Goal: Task Accomplishment & Management: Manage account settings

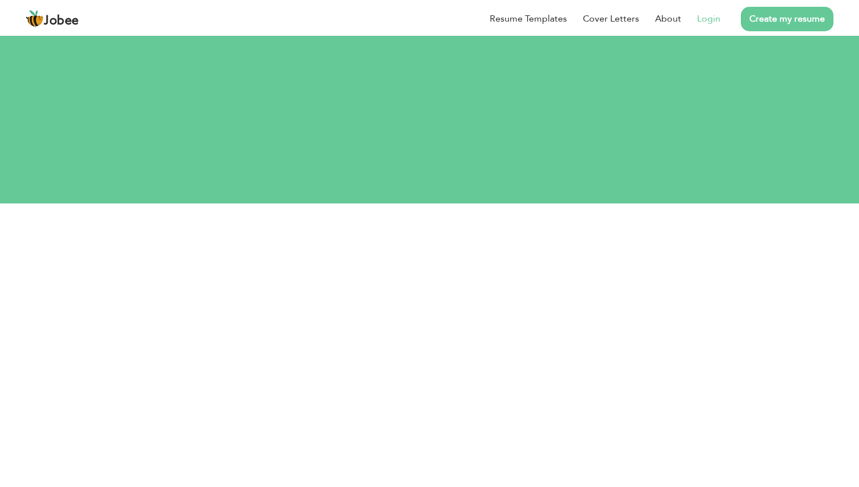
click at [709, 17] on link "Login" at bounding box center [708, 19] width 23 height 14
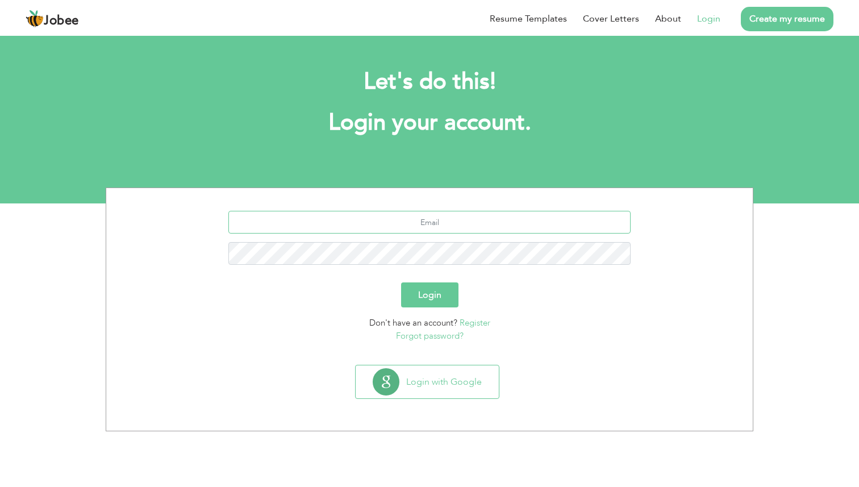
click at [455, 219] on input "text" at bounding box center [429, 222] width 403 height 23
type input "[PERSON_NAME][EMAIL_ADDRESS][DOMAIN_NAME]"
click at [401, 282] on button "Login" at bounding box center [429, 294] width 57 height 25
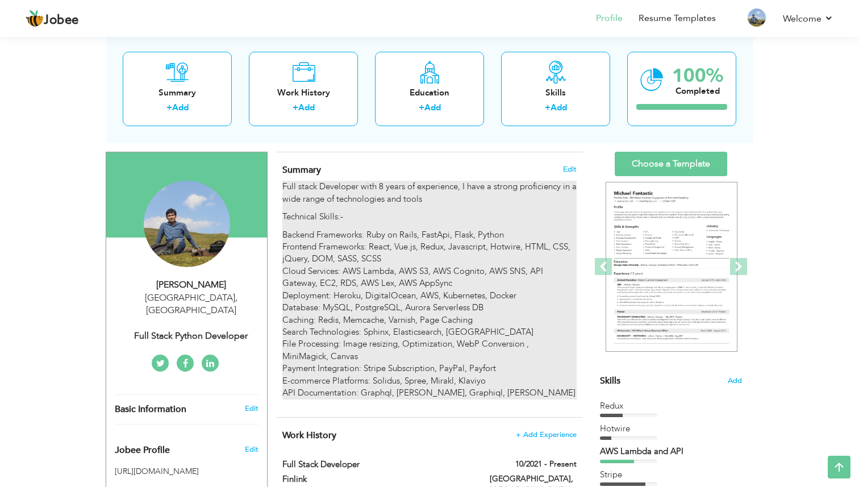
scroll to position [60, 0]
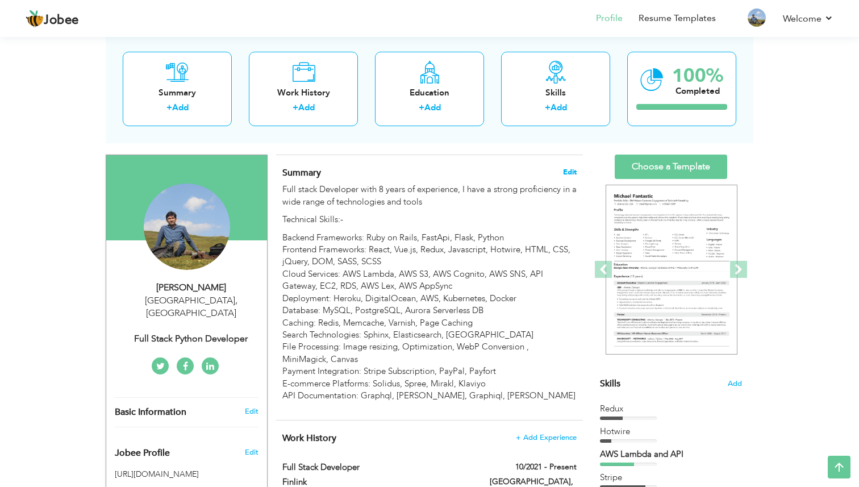
click at [571, 169] on span "Edit" at bounding box center [570, 172] width 14 height 8
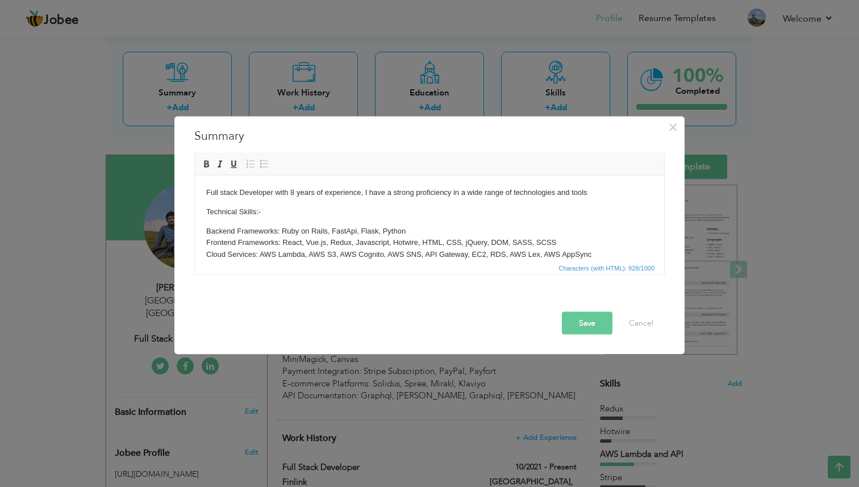
click at [332, 244] on p "Backend Frameworks: Ruby on Rails, FastApi, Flask, Python Frontend Frameworks: …" at bounding box center [429, 290] width 447 height 130
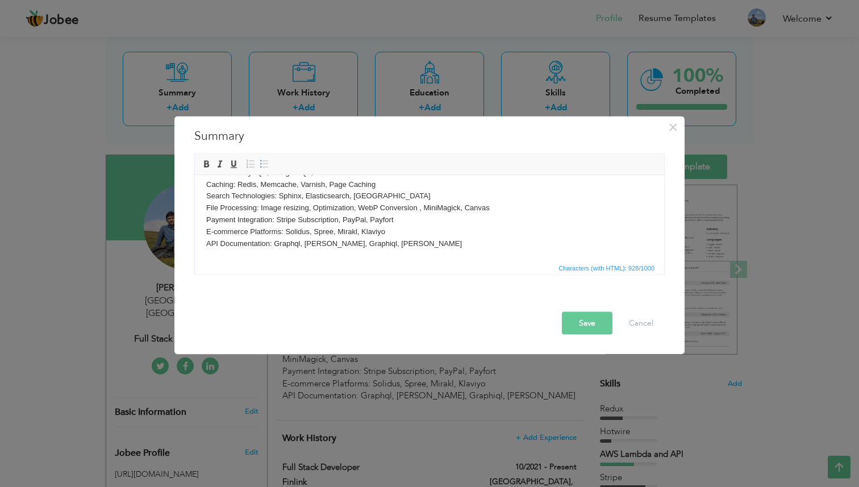
scroll to position [0, 0]
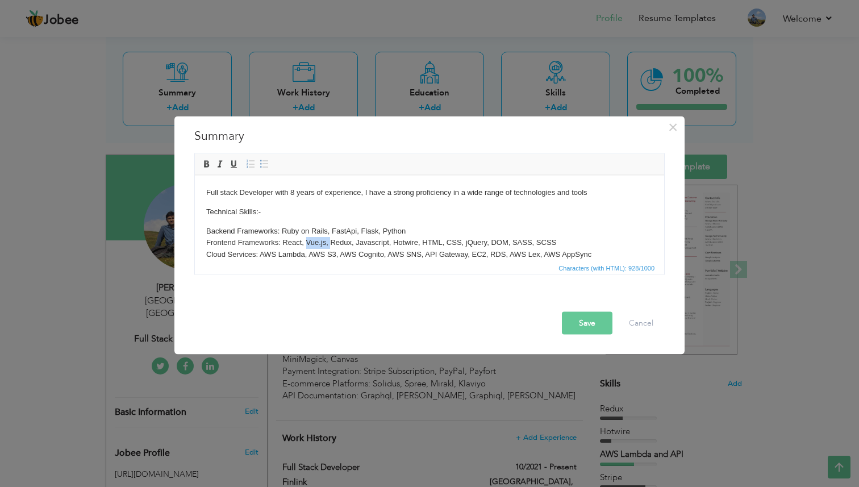
drag, startPoint x: 306, startPoint y: 242, endPoint x: 330, endPoint y: 242, distance: 23.9
click at [330, 242] on p "Backend Frameworks: Ruby on Rails, FastApi, Flask, Python Frontend Frameworks: …" at bounding box center [429, 290] width 447 height 130
click at [397, 242] on p "Backend Frameworks: Ruby on Rails, FastApi, Flask, Python Frontend Frameworks: …" at bounding box center [429, 290] width 447 height 130
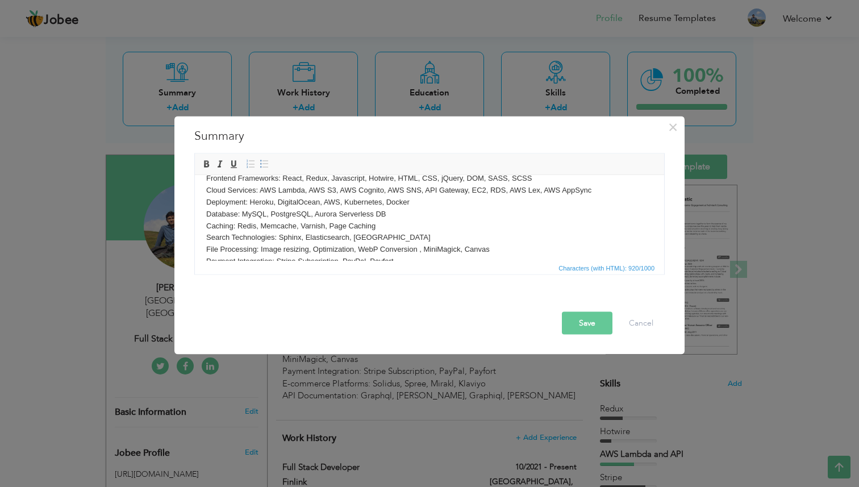
scroll to position [52, 0]
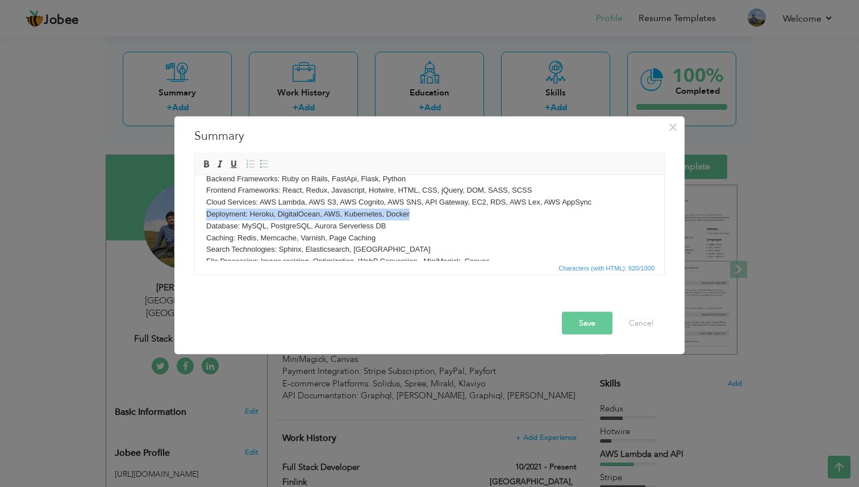
drag, startPoint x: 208, startPoint y: 213, endPoint x: 430, endPoint y: 212, distance: 222.2
click at [430, 212] on p "Backend Frameworks: Ruby on Rails, FastApi, Flask, Python Frontend Frameworks: …" at bounding box center [429, 238] width 447 height 130
copy p "Deployment: Heroku, DigitalOcean, AWS, Kubernetes, Docker"
click at [298, 211] on p "Backend Frameworks: Ruby on Rails, FastApi, Flask, Python Frontend Frameworks: …" at bounding box center [429, 238] width 447 height 130
click at [433, 212] on p "Backend Frameworks: Ruby on Rails, FastApi, Flask, Python Frontend Frameworks: …" at bounding box center [429, 238] width 447 height 130
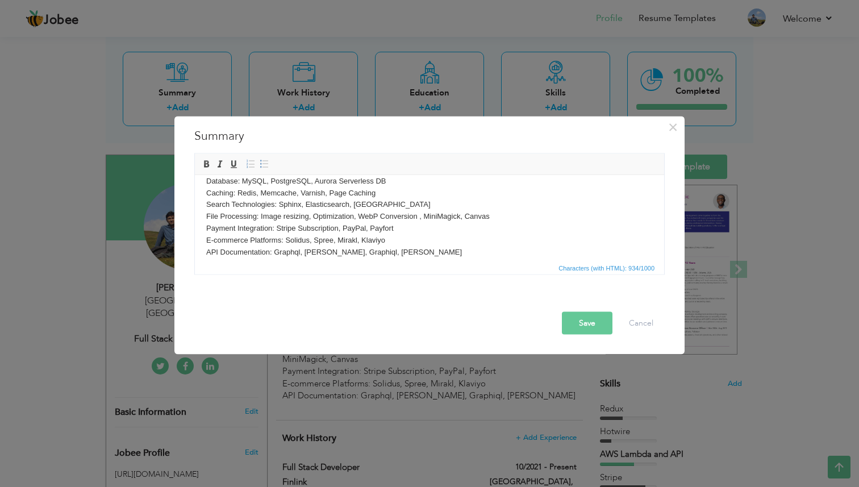
scroll to position [106, 0]
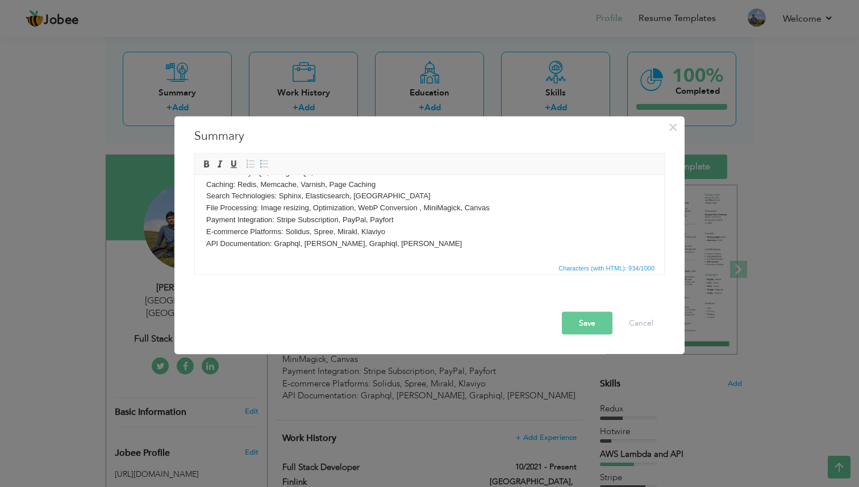
click at [414, 232] on p "Backend Frameworks: Ruby on Rails, FastApi, Flask, Python Frontend Frameworks: …" at bounding box center [429, 184] width 447 height 130
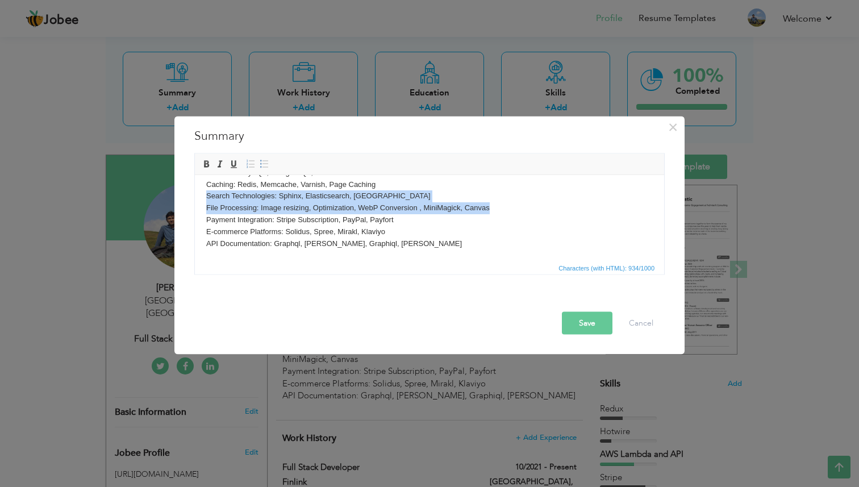
drag, startPoint x: 514, startPoint y: 209, endPoint x: 514, endPoint y: 199, distance: 9.7
click at [514, 199] on p "Backend Frameworks: Ruby on Rails, FastApi, Flask, Python Frontend Frameworks: …" at bounding box center [429, 184] width 447 height 130
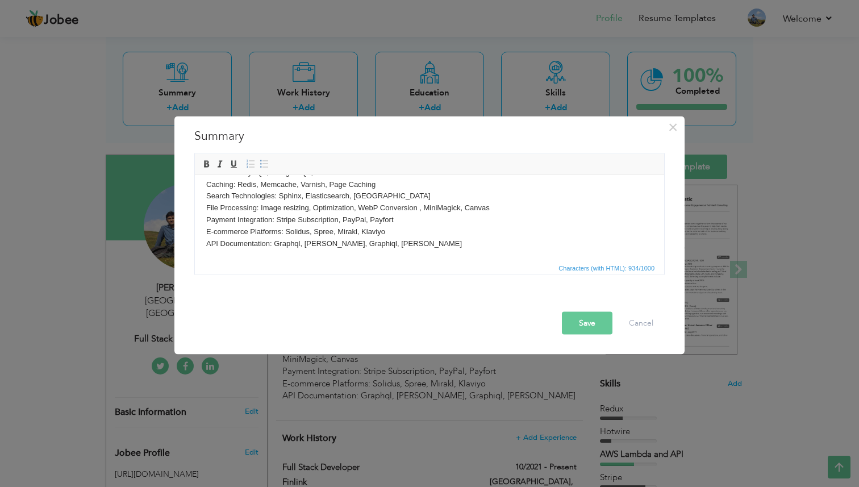
scroll to position [94, 0]
click at [577, 323] on button "Save" at bounding box center [587, 322] width 51 height 23
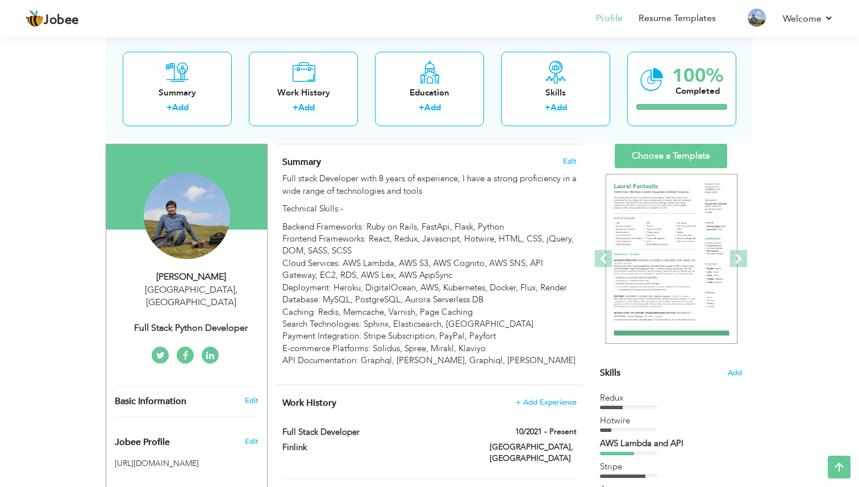
scroll to position [54, 0]
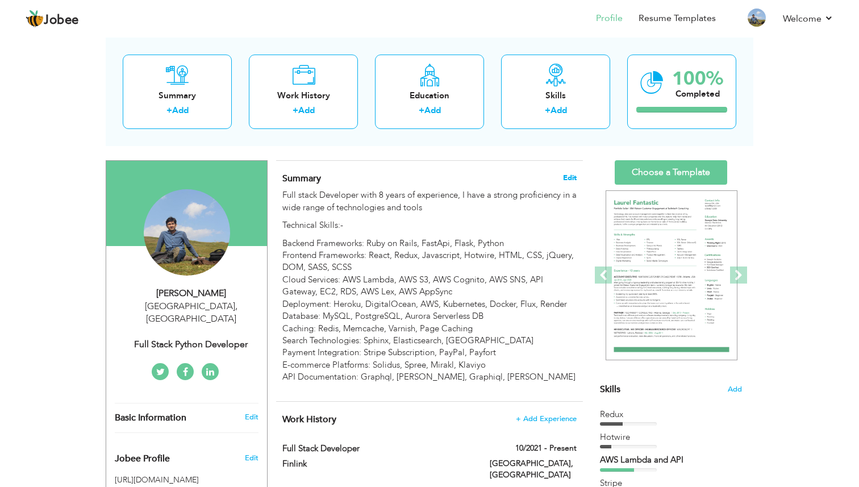
click at [576, 176] on span "Edit" at bounding box center [570, 178] width 14 height 8
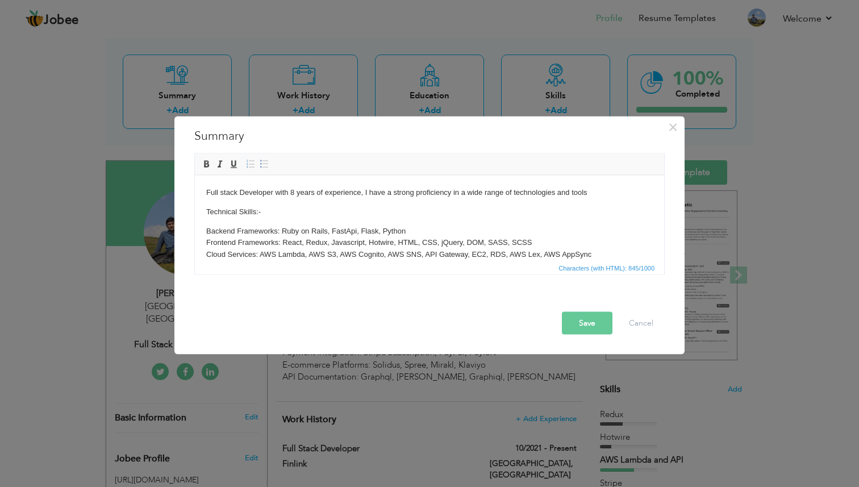
click at [552, 240] on p "Backend Frameworks: Ruby on Rails, FastApi, Flask, Python Frontend Frameworks: …" at bounding box center [429, 284] width 447 height 118
drag, startPoint x: 423, startPoint y: 242, endPoint x: 540, endPoint y: 244, distance: 117.1
click at [540, 244] on p "Backend Frameworks: Ruby on Rails, FastApi, Flask, Python Frontend Frameworks: …" at bounding box center [429, 284] width 447 height 118
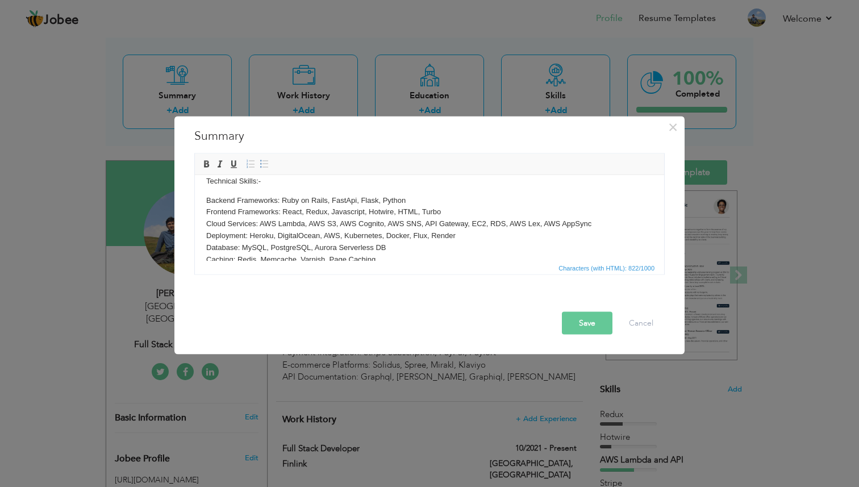
scroll to position [33, 0]
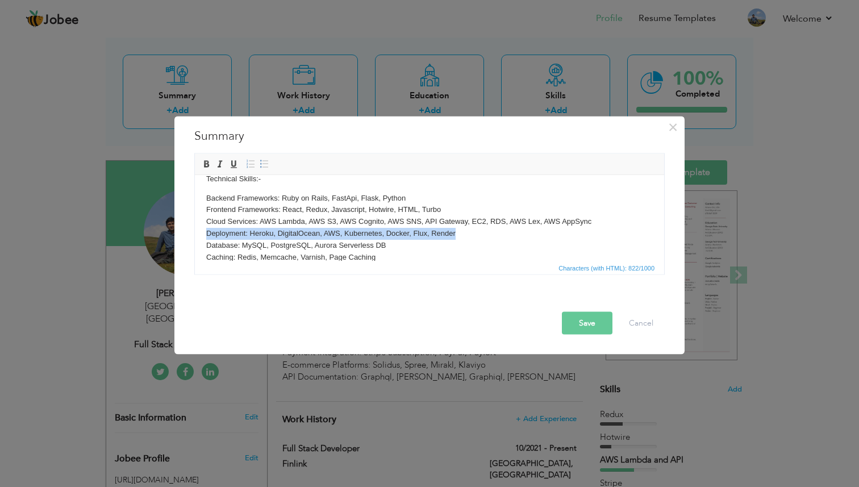
drag, startPoint x: 462, startPoint y: 232, endPoint x: 201, endPoint y: 235, distance: 261.5
click at [201, 235] on html "Full stack Developer with 8 years of experience, I have a strong proficiency in…" at bounding box center [429, 232] width 469 height 180
copy p "Deployment: Heroku, DigitalOcean, AWS, Kubernetes, Docker, Flux, Render"
click at [484, 207] on p "Backend Frameworks: Ruby on Rails, FastApi, Flask, Python Frontend Frameworks: …" at bounding box center [429, 245] width 447 height 106
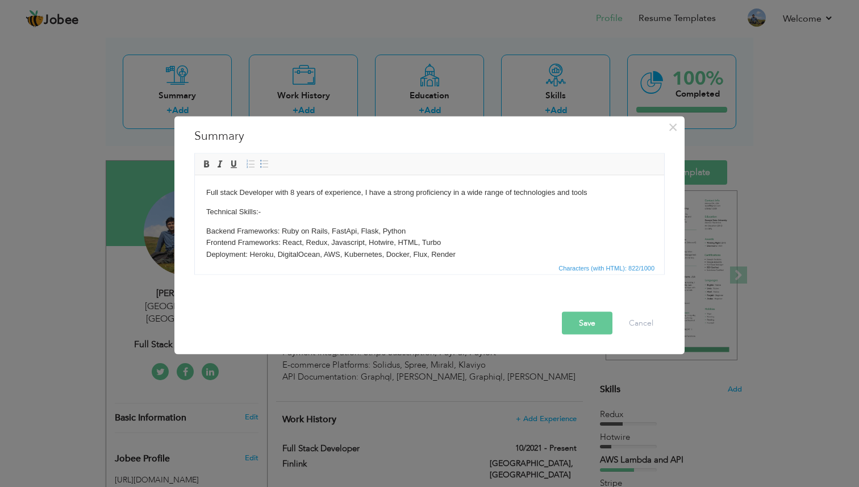
scroll to position [94, 0]
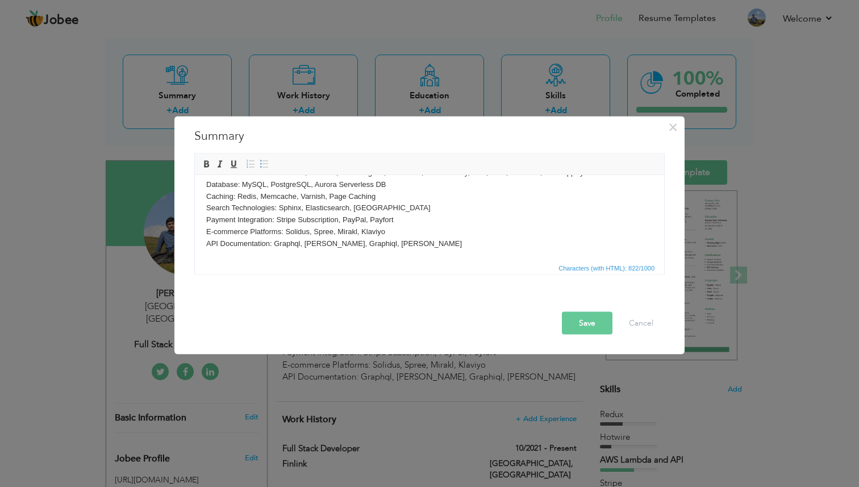
click at [580, 322] on button "Save" at bounding box center [587, 322] width 51 height 23
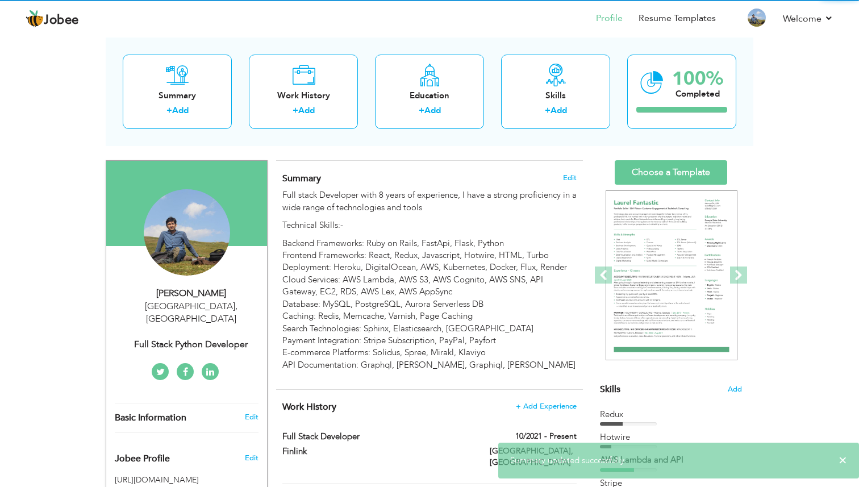
scroll to position [0, 0]
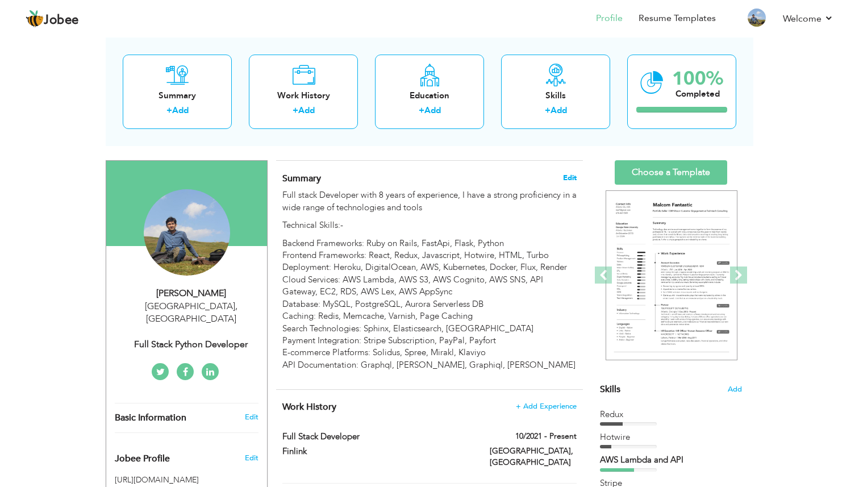
click at [570, 176] on span "Edit" at bounding box center [570, 178] width 14 height 8
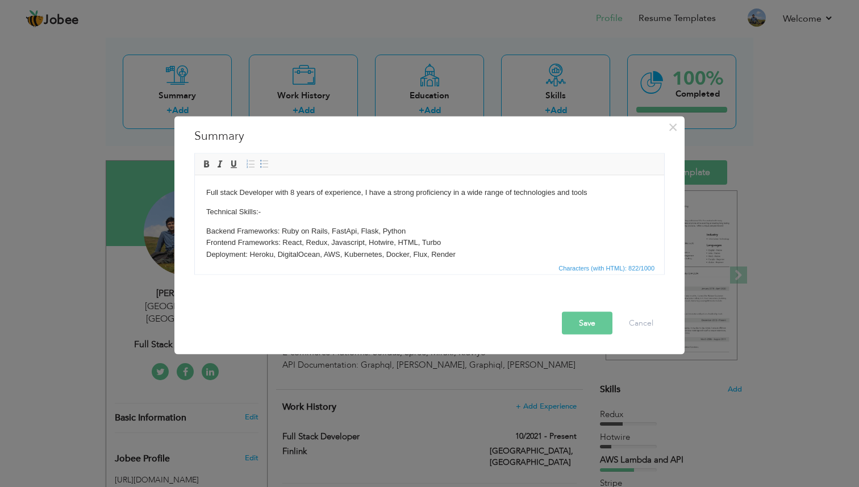
click at [14, 239] on div "× Summary Full stack Developer with 8 years of experience, I have a strong prof…" at bounding box center [429, 243] width 859 height 487
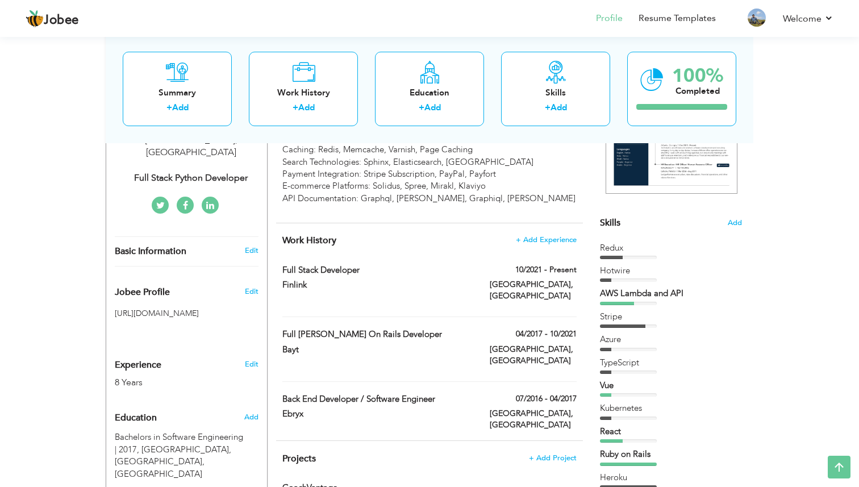
scroll to position [223, 0]
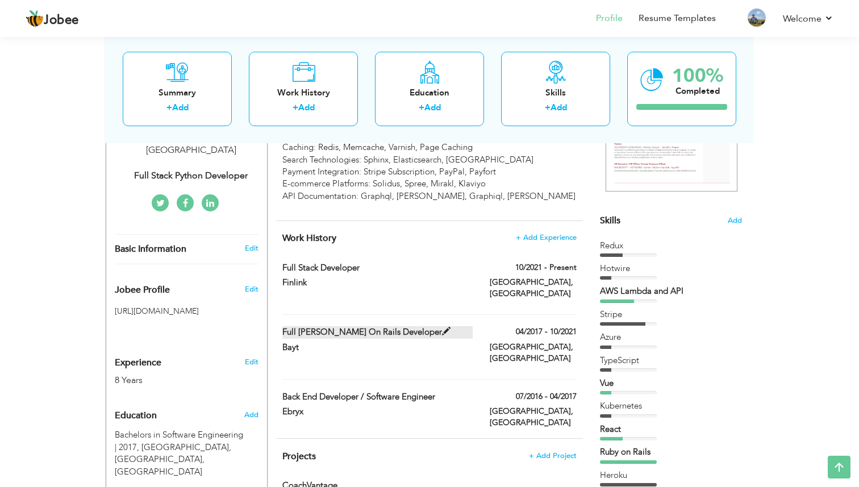
click at [360, 326] on label "Full Stack Ruby on Rails Developer" at bounding box center [377, 332] width 191 height 12
type input "Full Stack Ruby on Rails Developer"
type input "Bayt"
type input "04/2017"
type input "10/2021"
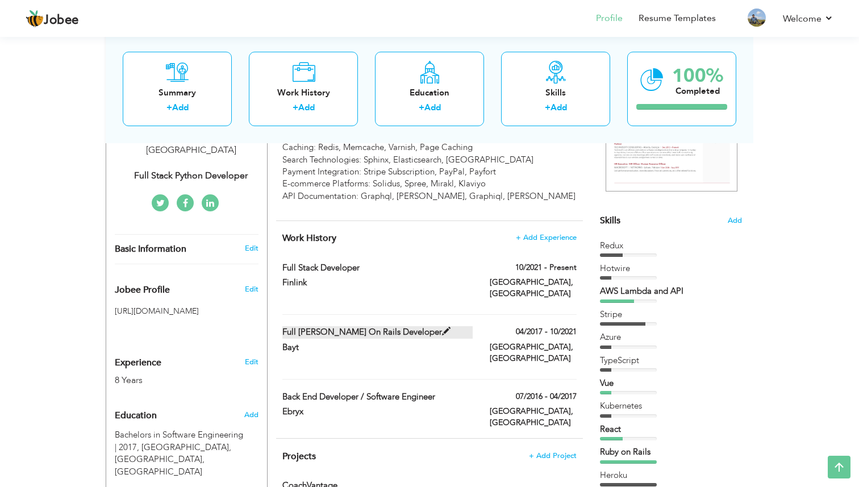
type input "[GEOGRAPHIC_DATA]"
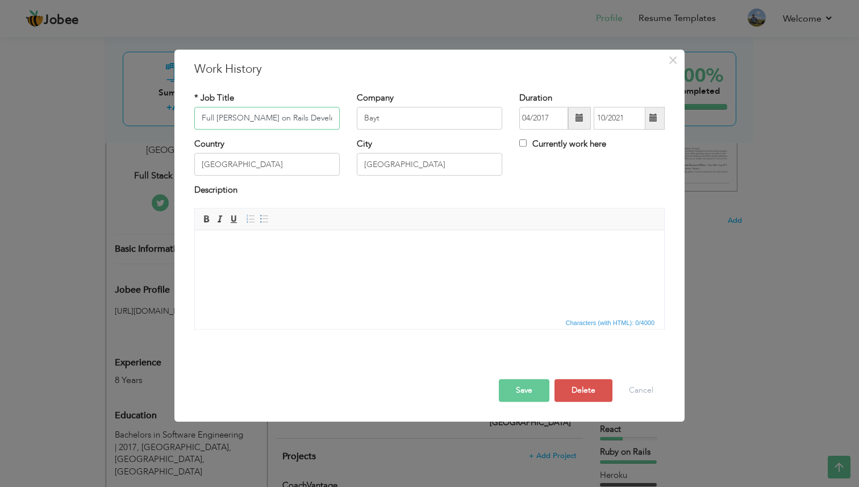
drag, startPoint x: 239, startPoint y: 118, endPoint x: 288, endPoint y: 119, distance: 48.9
click at [288, 119] on input "Full Stack Ruby on Rails Developer" at bounding box center [266, 118] width 145 height 23
type input "Full Stack Developer"
click at [510, 390] on button "Save" at bounding box center [524, 390] width 51 height 23
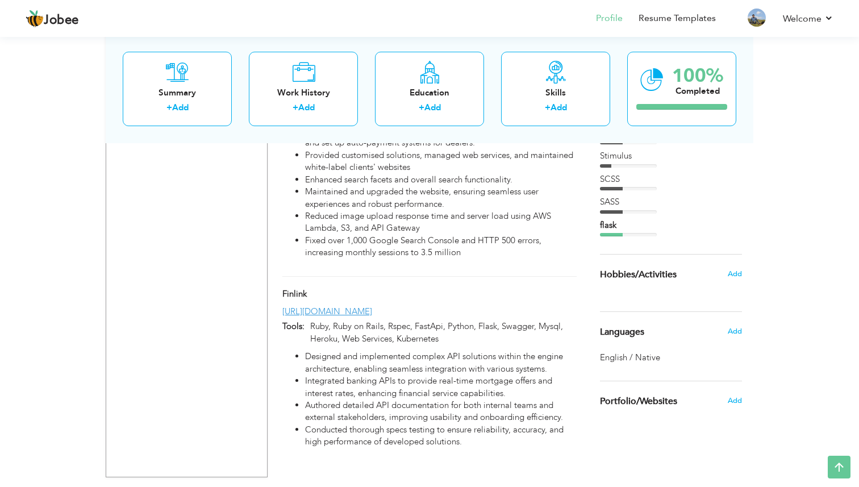
scroll to position [1117, 0]
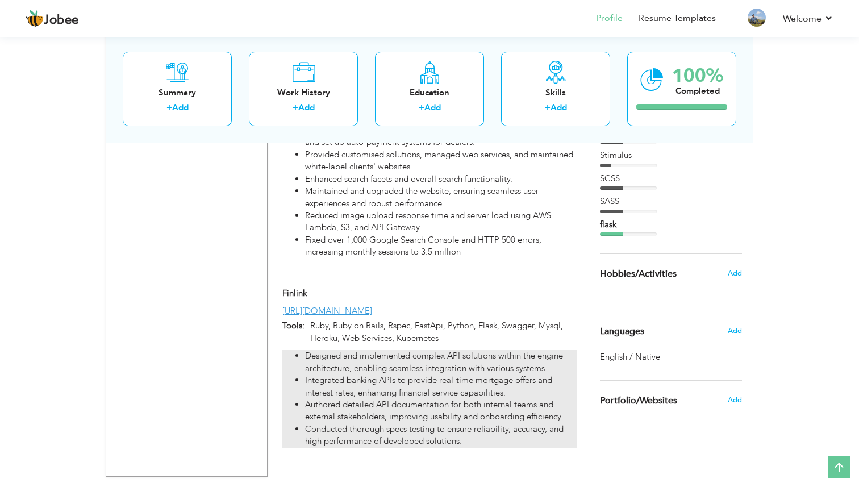
click at [512, 350] on li "Designed and implemented complex API solutions within the engine architecture, …" at bounding box center [441, 362] width 272 height 24
type input "Finlink"
type input "[URL][DOMAIN_NAME]"
type input "Ruby, Ruby on Rails, Rspec, FastApi, Python, Flask, Swagger, Mysql, Heroku, Web…"
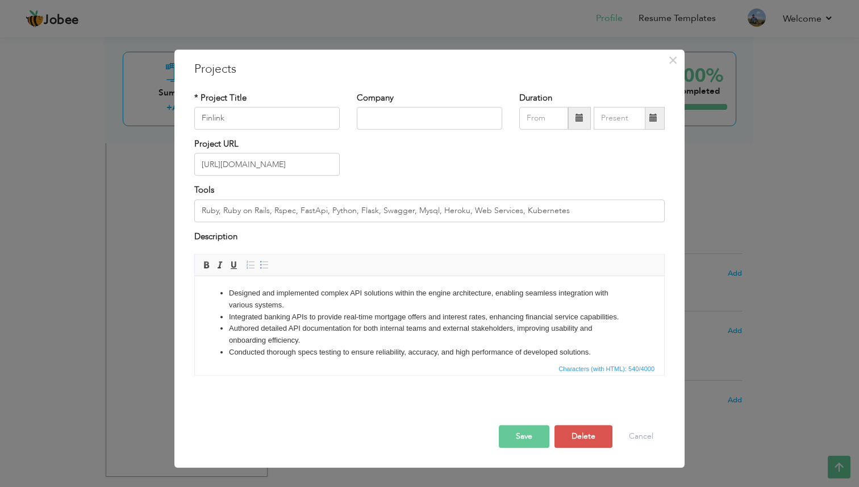
click at [364, 318] on li "Integrated banking APIs to provide real-time mortgage offers and interest rates…" at bounding box center [429, 317] width 401 height 12
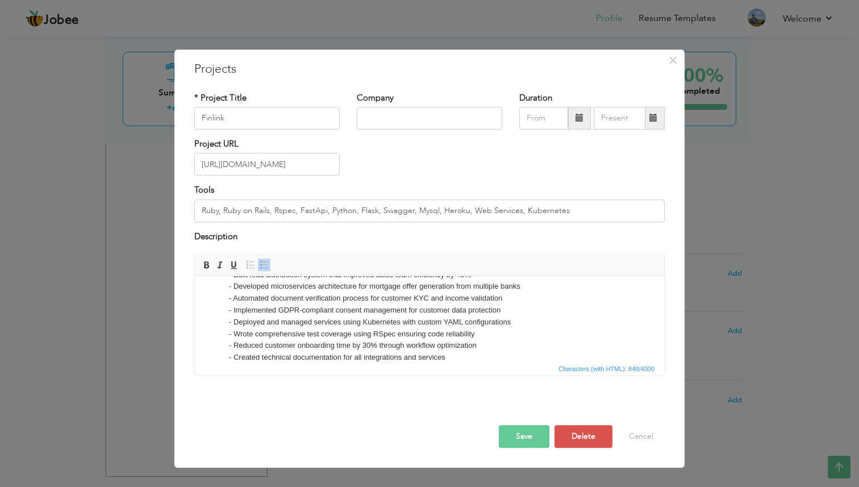
scroll to position [0, 0]
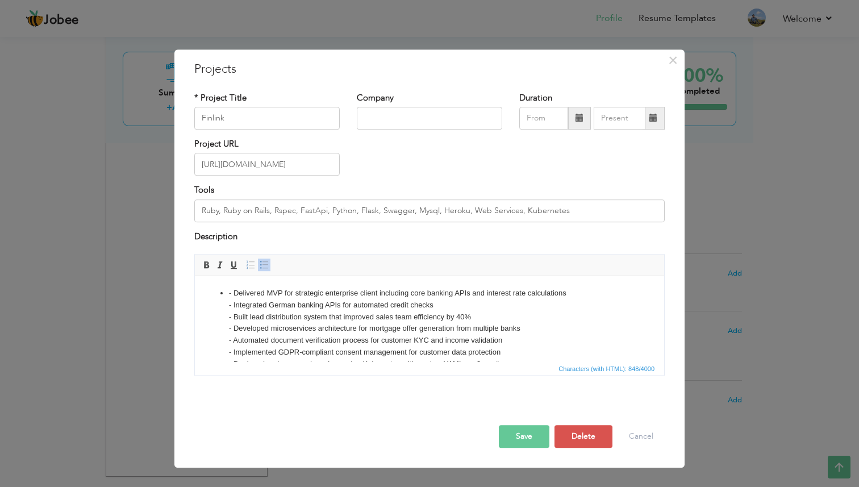
click at [233, 294] on li "- Delivered MVP for strategic enterprise client including core banking APIs and…" at bounding box center [429, 347] width 401 height 118
click at [233, 314] on li "Integrated German banking APIs for automated credit checks - Built lead distrib…" at bounding box center [429, 353] width 401 height 106
click at [235, 327] on li "Built lead distribution system that improved sales team efficiency by 40% - Dev…" at bounding box center [429, 358] width 401 height 94
click at [233, 341] on li "Developed microservices architecture for mortgage offer generation from multipl…" at bounding box center [429, 364] width 401 height 83
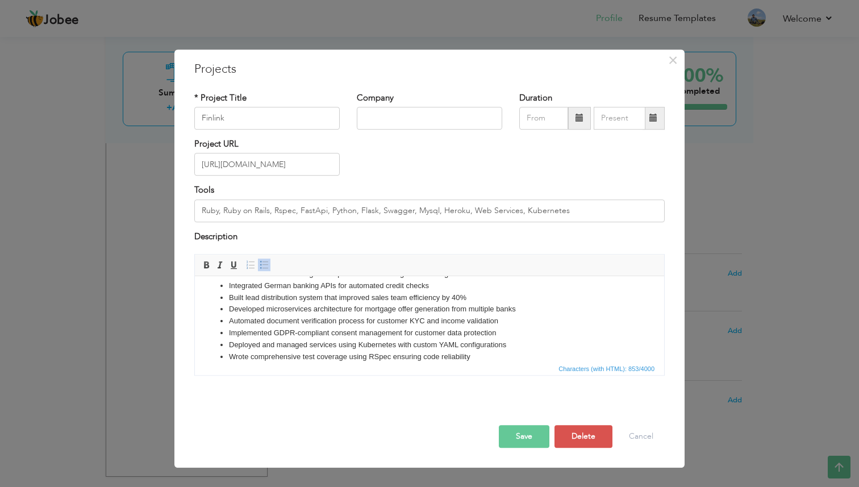
scroll to position [56, 0]
click at [511, 433] on button "Save" at bounding box center [524, 436] width 51 height 23
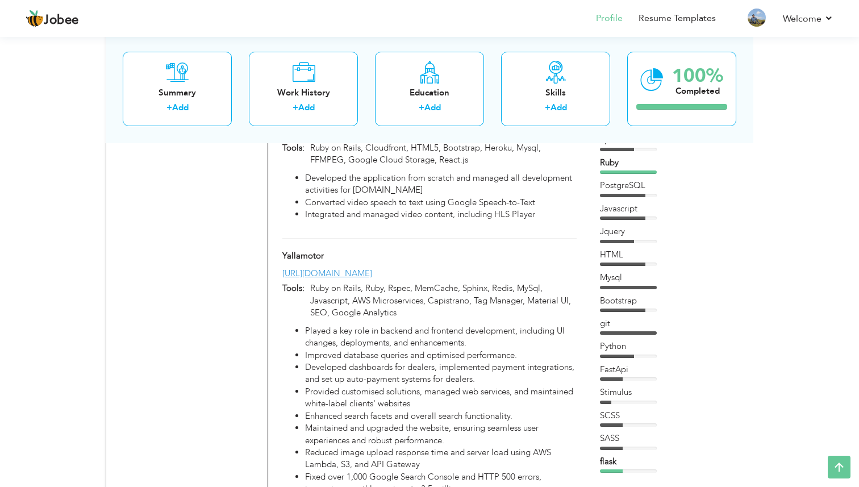
scroll to position [875, 0]
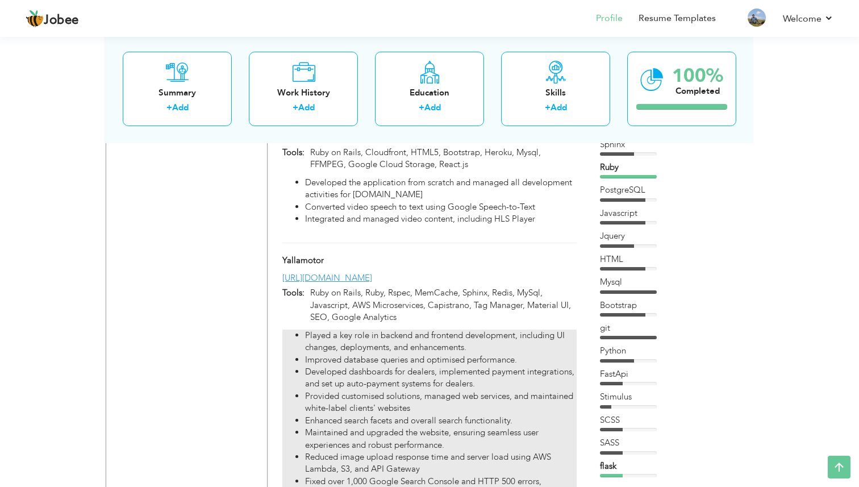
click at [414, 330] on li "Played a key role in backend and frontend development, including UI changes, de…" at bounding box center [441, 342] width 272 height 24
type input "Yallamotor"
type input "[URL][DOMAIN_NAME]"
type input "Ruby on Rails, Ruby, Rspec, MemCache, Sphinx, Redis, MySql, Javascript, AWS Mic…"
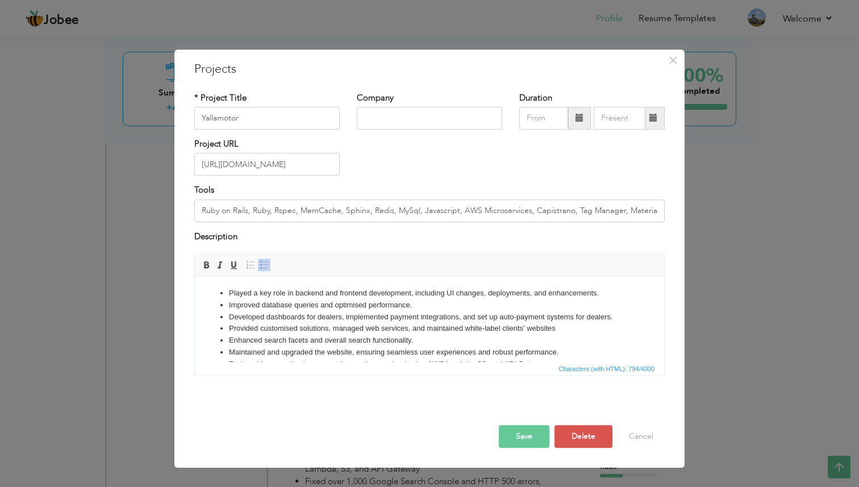
click at [334, 304] on li "Improved database queries and optimised performance." at bounding box center [429, 306] width 401 height 12
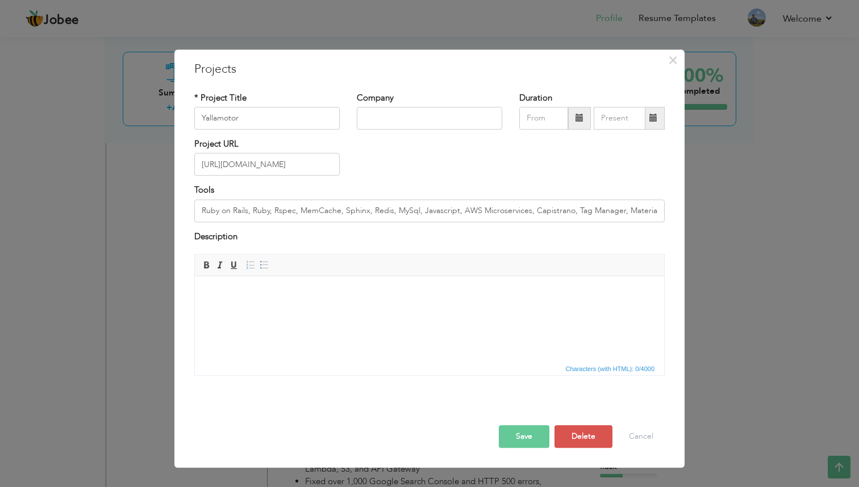
scroll to position [0, 0]
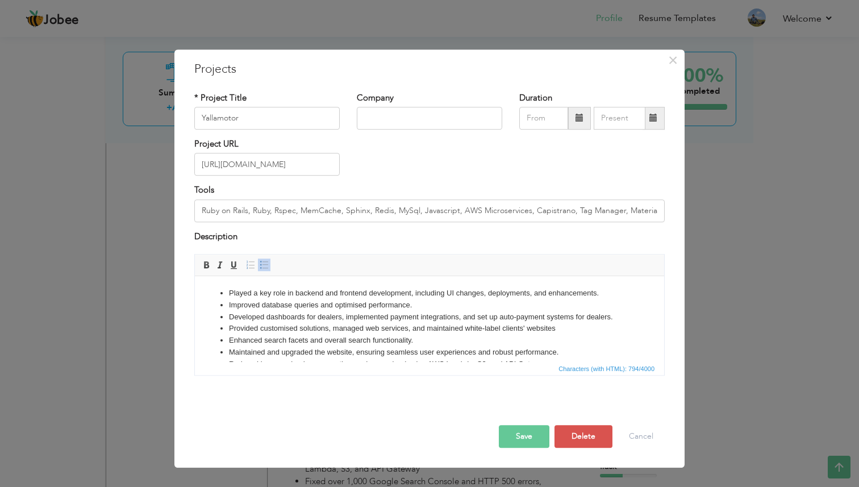
click at [346, 318] on li "Developed dashboards for dealers, implemented payment integrations, and set up …" at bounding box center [429, 317] width 401 height 12
click at [267, 265] on span at bounding box center [264, 264] width 9 height 9
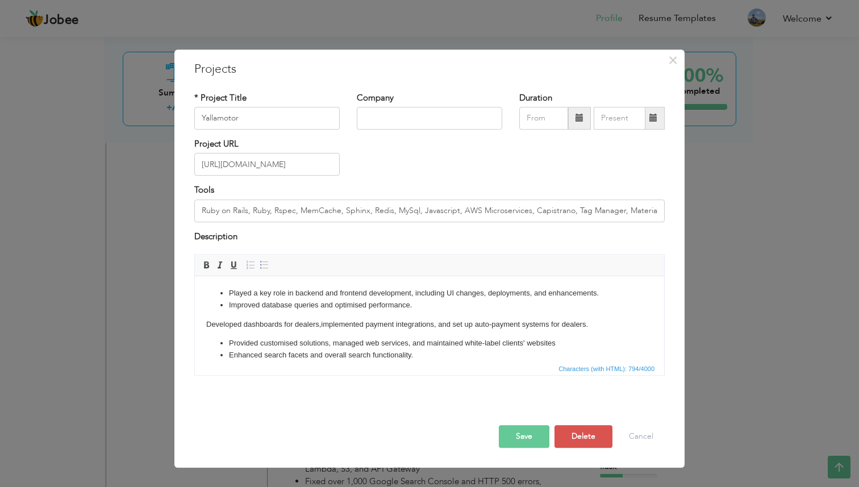
click at [267, 323] on body "Played a key role in backend and frontend development, including UI changes, de…" at bounding box center [429, 342] width 447 height 109
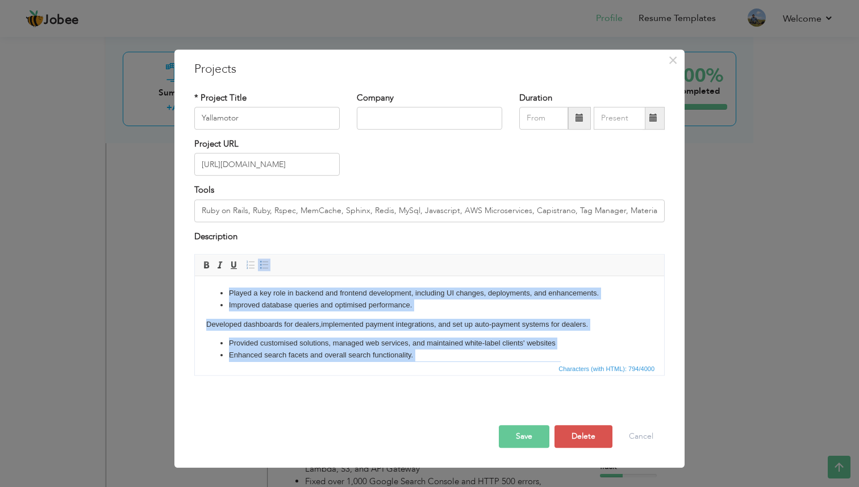
copy body "Played a key role in backend and frontend development, including UI changes, de…"
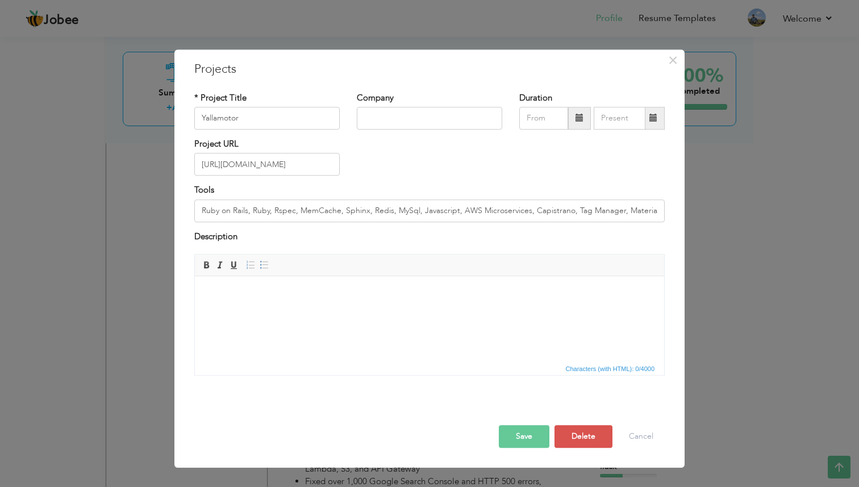
scroll to position [34, 0]
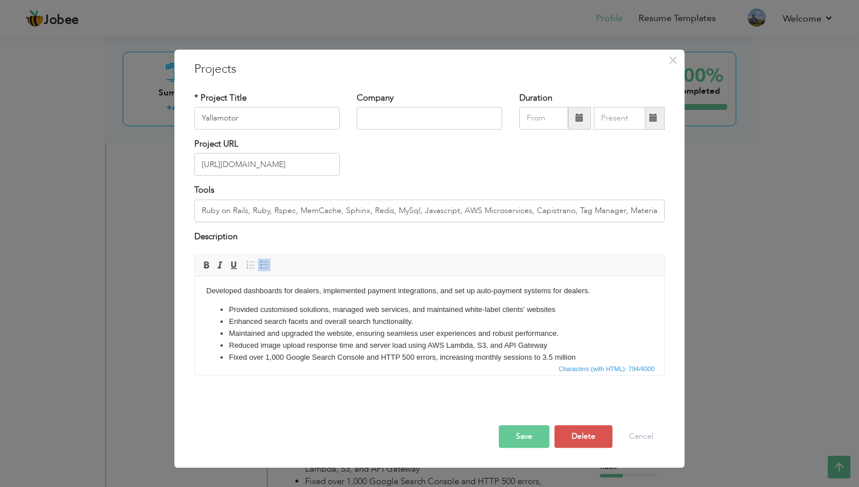
click at [218, 300] on body "Played a key role in backend and frontend development, including UI changes, de…" at bounding box center [429, 308] width 447 height 109
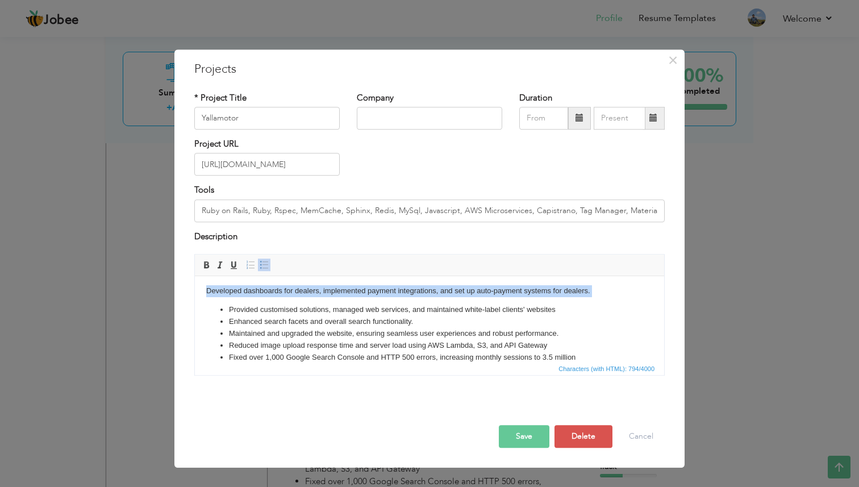
drag, startPoint x: 207, startPoint y: 291, endPoint x: 220, endPoint y: 297, distance: 14.0
click at [220, 297] on body "Played a key role in backend and frontend development, including UI changes, de…" at bounding box center [429, 308] width 447 height 109
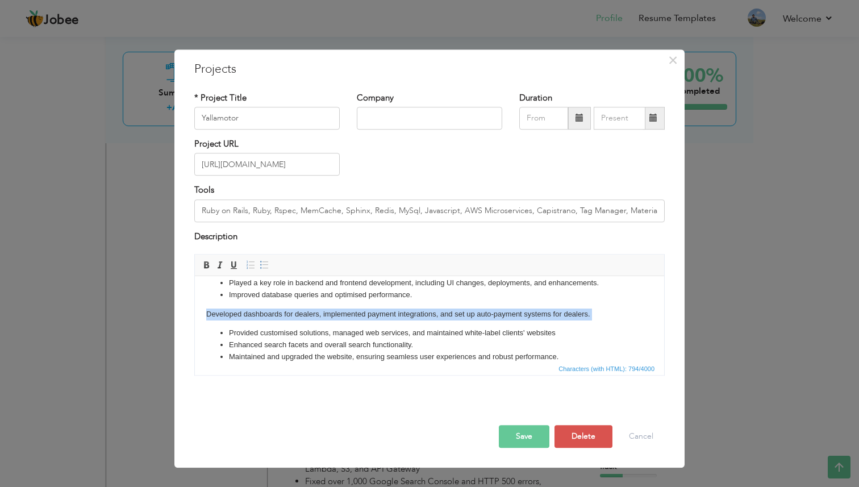
scroll to position [9, 0]
click at [219, 321] on body "Played a key role in backend and frontend development, including UI changes, de…" at bounding box center [429, 332] width 447 height 109
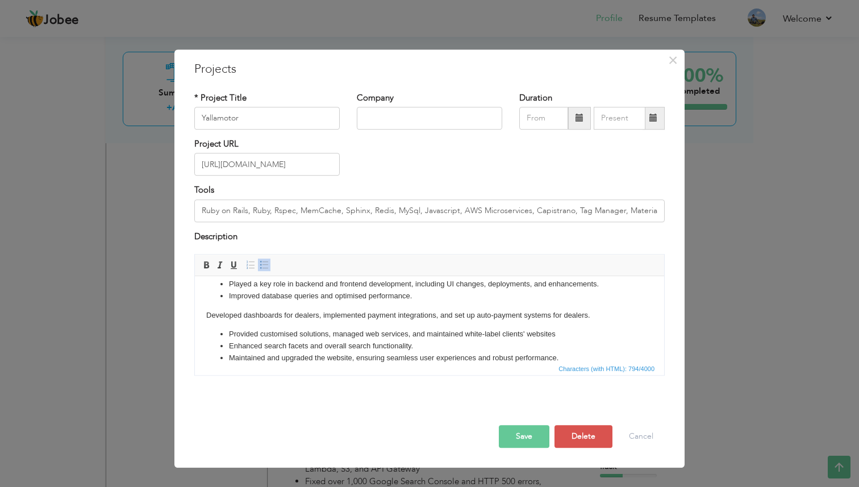
scroll to position [0, 0]
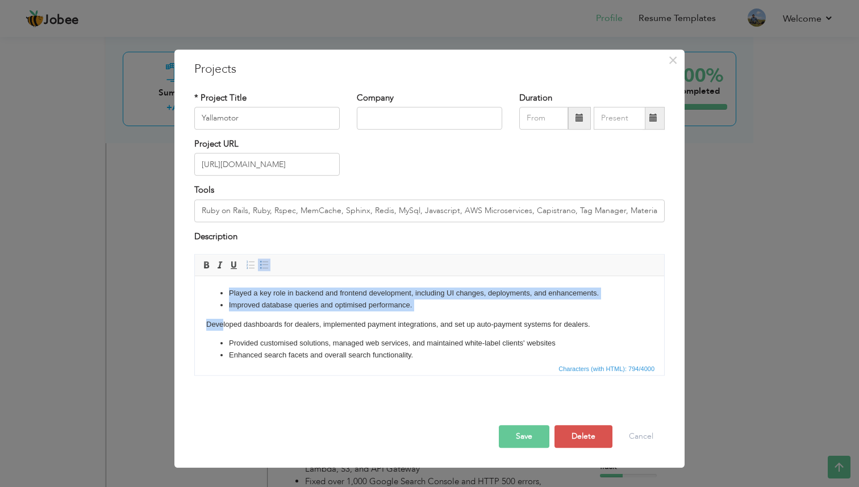
drag, startPoint x: 223, startPoint y: 330, endPoint x: 189, endPoint y: 288, distance: 54.6
click at [195, 288] on html "Played a key role in backend and frontend development, including UI changes, de…" at bounding box center [429, 342] width 469 height 132
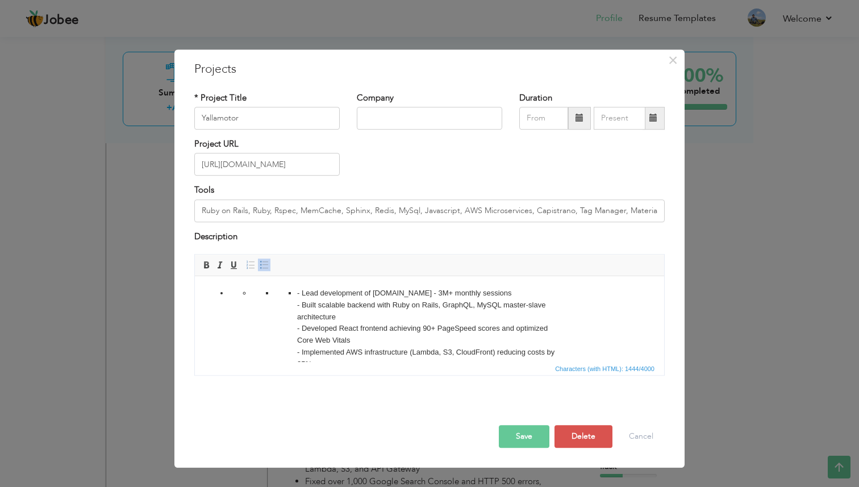
click at [263, 266] on span at bounding box center [264, 264] width 9 height 9
drag, startPoint x: 295, startPoint y: 293, endPoint x: 226, endPoint y: 288, distance: 68.9
click at [226, 288] on ul "- Lead development of yallamotor.com - 3M+ monthly sessions - Built scalable ba…" at bounding box center [429, 418] width 447 height 260
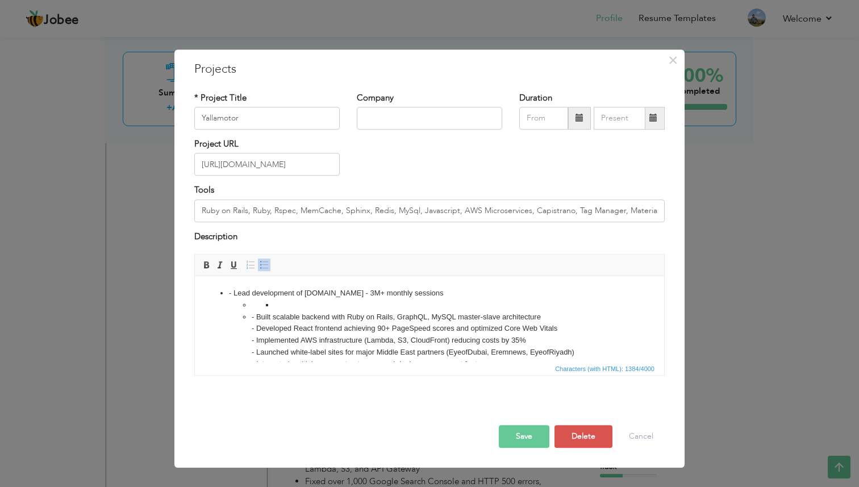
click at [261, 268] on span at bounding box center [264, 264] width 9 height 9
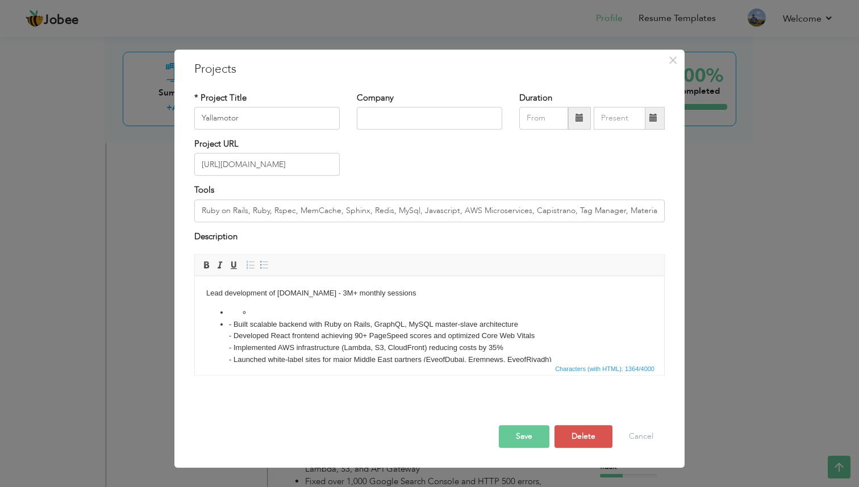
click at [260, 310] on li at bounding box center [430, 313] width 356 height 12
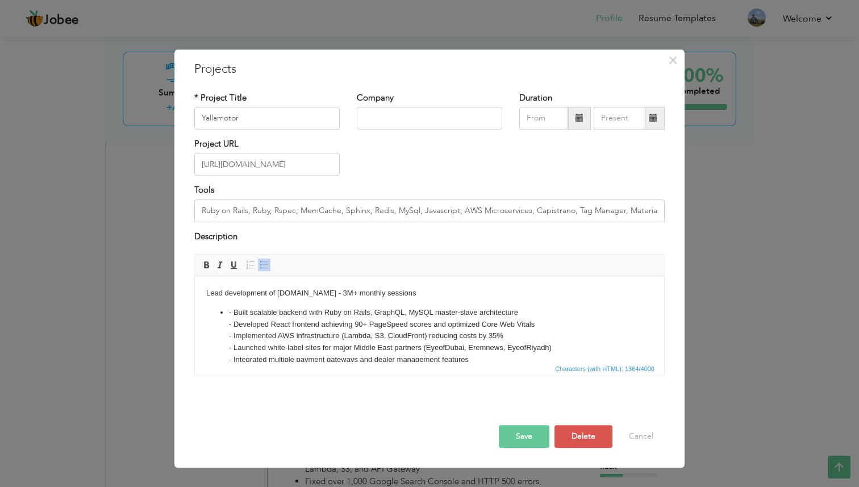
click at [262, 267] on span at bounding box center [264, 264] width 9 height 9
click at [229, 315] on li "- Built scalable backend with Ruby on Rails, GraphQL, MySQL master-slave archit…" at bounding box center [429, 383] width 401 height 153
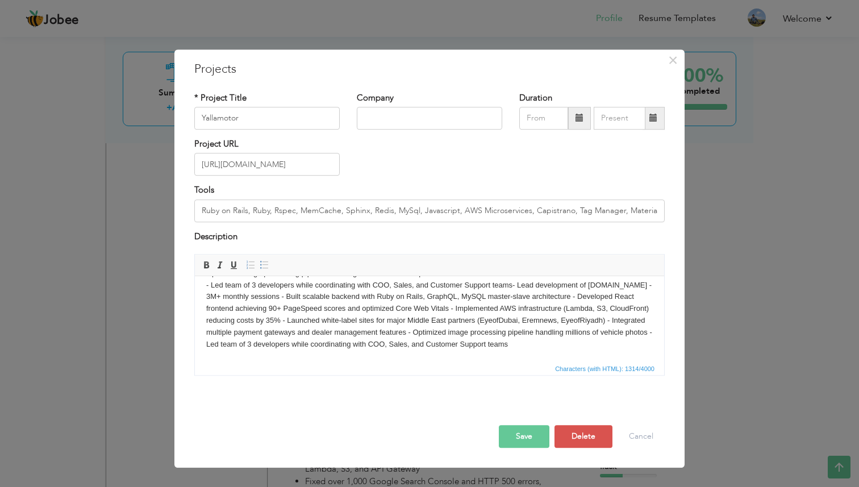
scroll to position [32, 0]
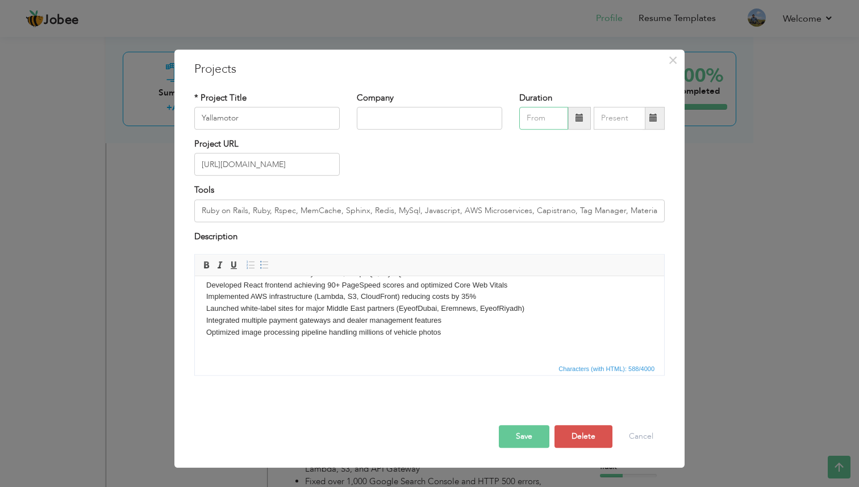
type input "08/2025"
click at [545, 122] on input "08/2025" at bounding box center [543, 118] width 49 height 23
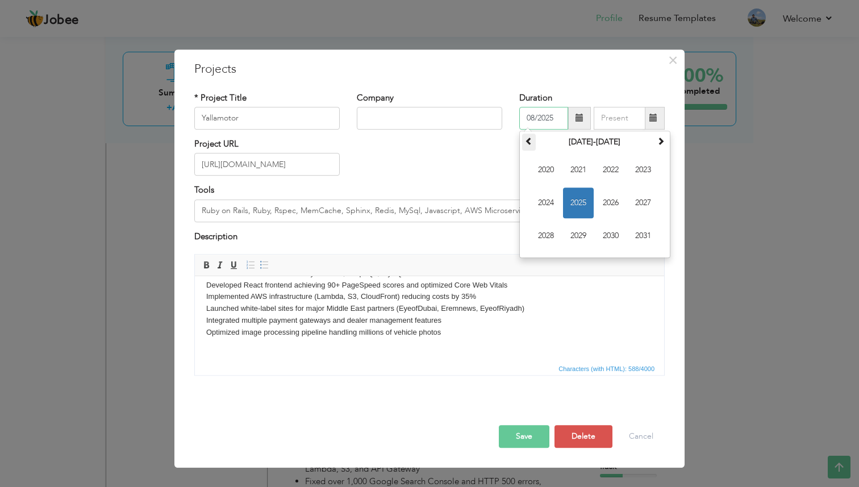
click at [528, 144] on span at bounding box center [529, 141] width 8 height 8
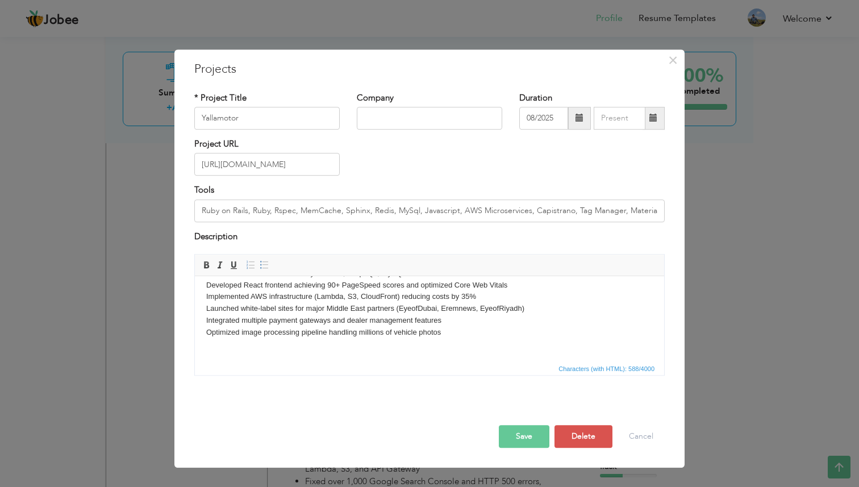
click at [336, 323] on p "Lead development of yallamotor.com - 3M+ monthly sessions Built scalable backen…" at bounding box center [429, 303] width 447 height 94
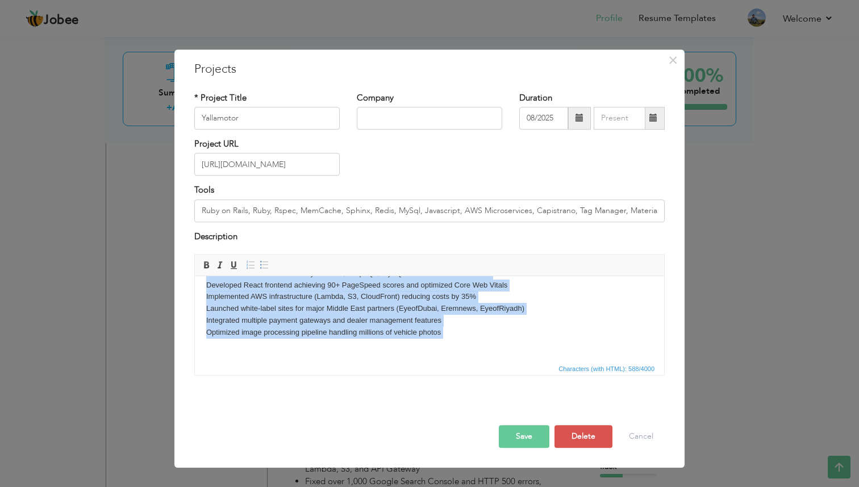
drag, startPoint x: 205, startPoint y: 294, endPoint x: 243, endPoint y: 376, distance: 90.5
click at [243, 361] on html "Lead development of yallamotor.com - 3M+ monthly sessions Built scalable backen…" at bounding box center [429, 302] width 469 height 117
click at [267, 266] on span at bounding box center [264, 264] width 9 height 9
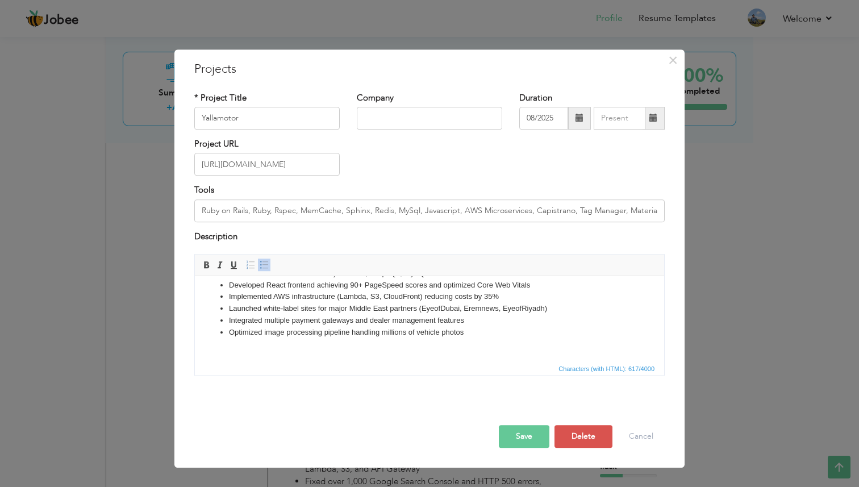
scroll to position [0, 0]
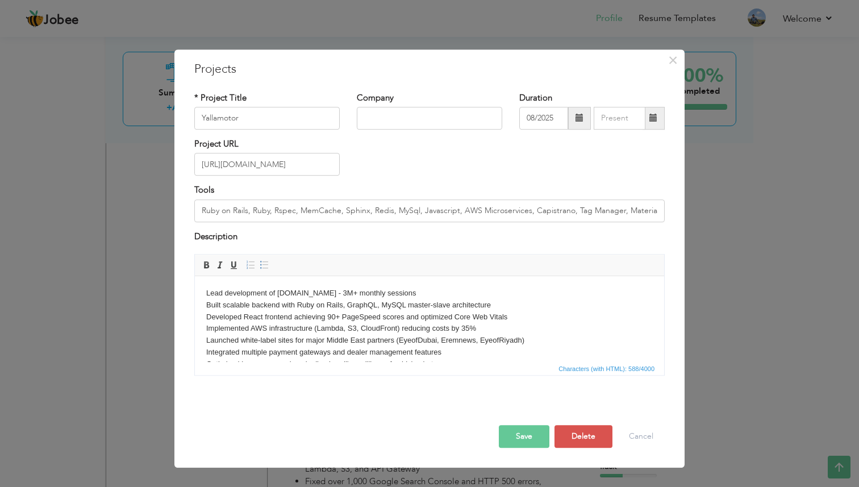
click at [231, 313] on p "Lead development of yallamotor.com - 3M+ monthly sessions Built scalable backen…" at bounding box center [429, 335] width 447 height 94
click at [206, 292] on p "Lead development of yallamotor.com - 3M+ monthly sessions Built scalable backen…" at bounding box center [429, 335] width 447 height 94
click at [260, 266] on span at bounding box center [264, 264] width 9 height 9
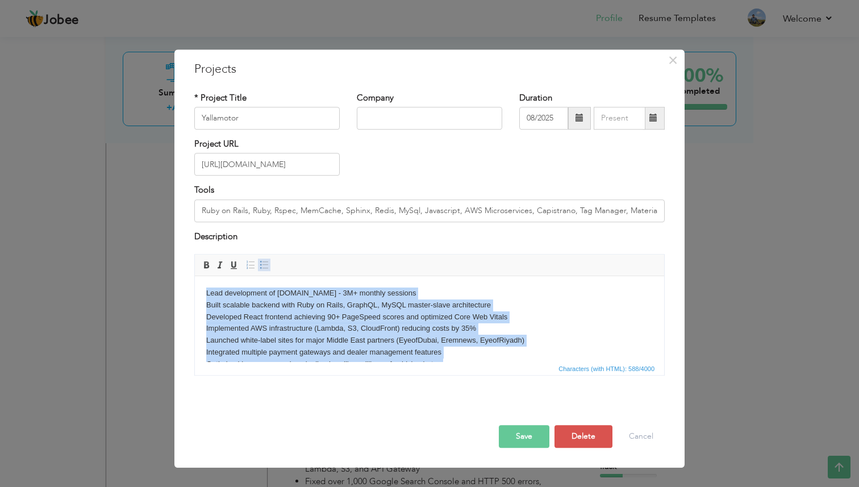
click at [269, 261] on link "Insert/Remove Bulleted List" at bounding box center [264, 265] width 13 height 13
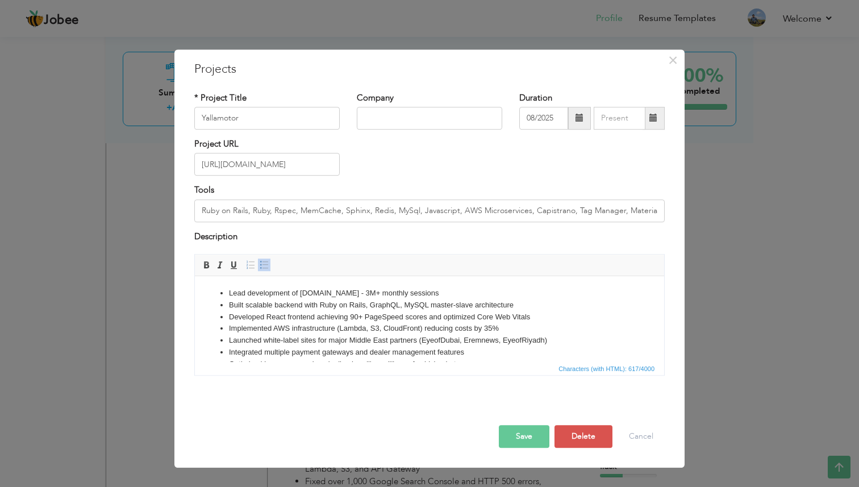
click at [526, 436] on button "Save" at bounding box center [524, 436] width 51 height 23
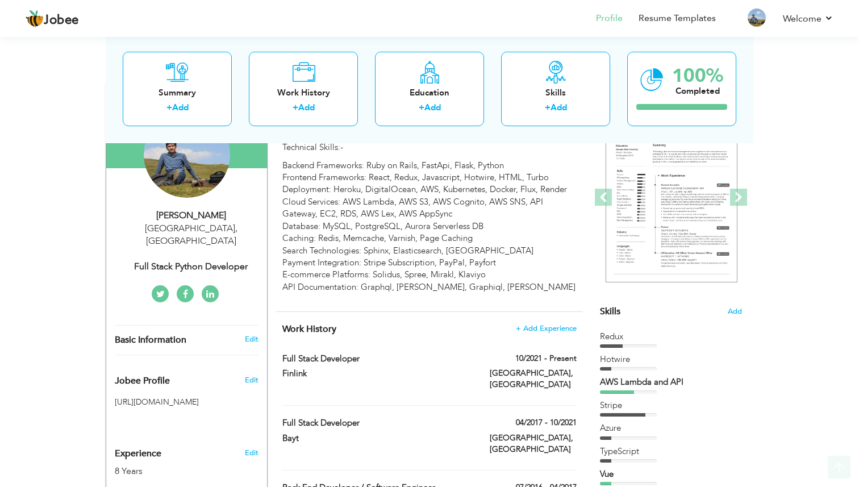
scroll to position [152, 0]
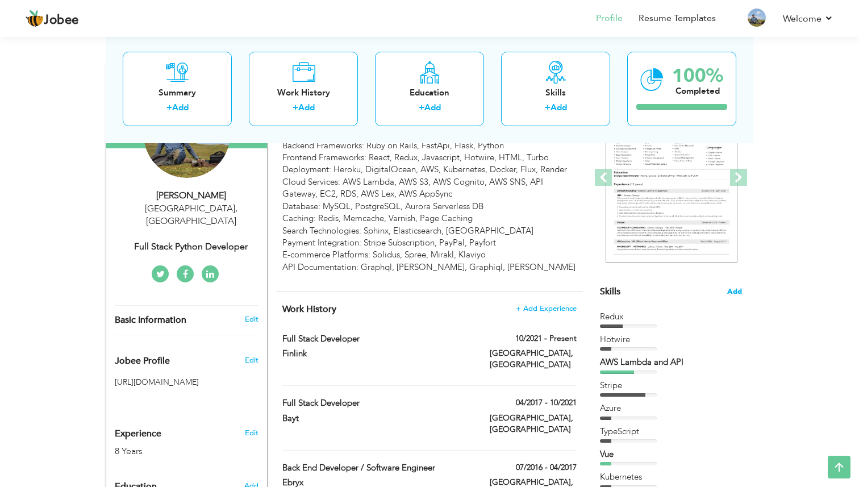
click at [737, 290] on span "Add" at bounding box center [734, 291] width 15 height 11
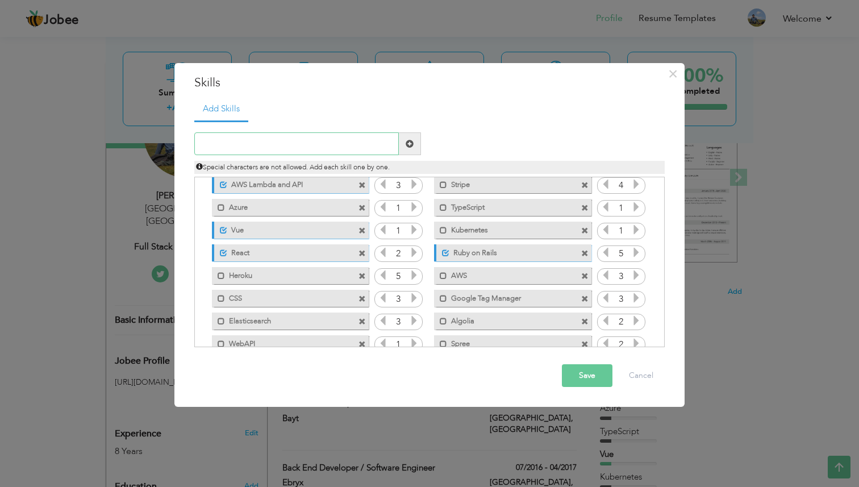
scroll to position [0, 0]
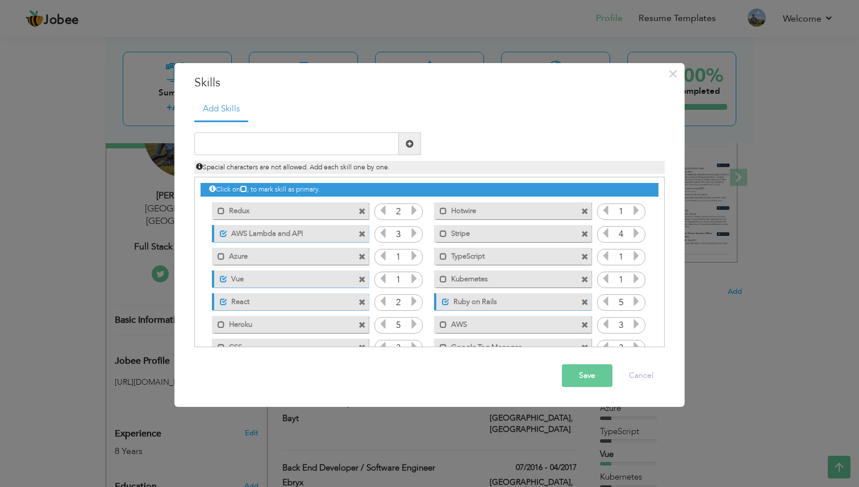
click at [339, 167] on span "Special characters are not allowed. Add each skill one by one." at bounding box center [293, 167] width 194 height 9
click at [322, 144] on input "text" at bounding box center [296, 143] width 205 height 23
type input "Turbo"
click at [408, 142] on span at bounding box center [410, 144] width 8 height 8
click at [321, 148] on input "text" at bounding box center [296, 143] width 205 height 23
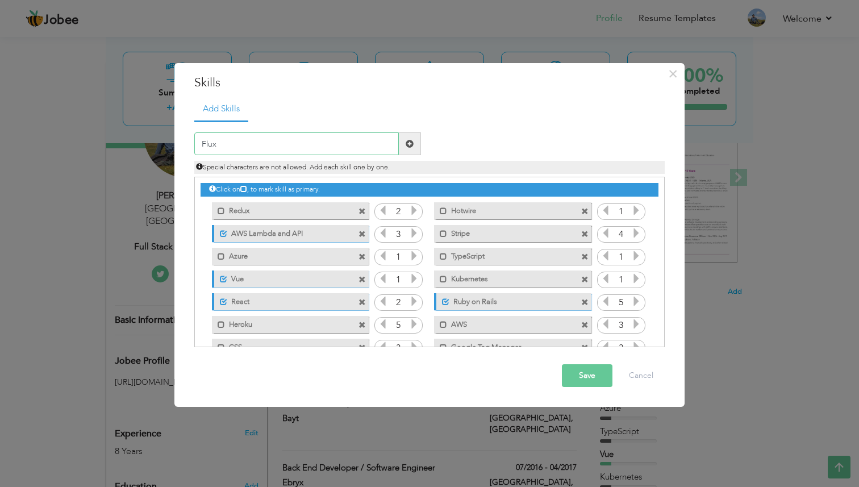
type input "Flux"
click at [408, 144] on span at bounding box center [410, 144] width 8 height 8
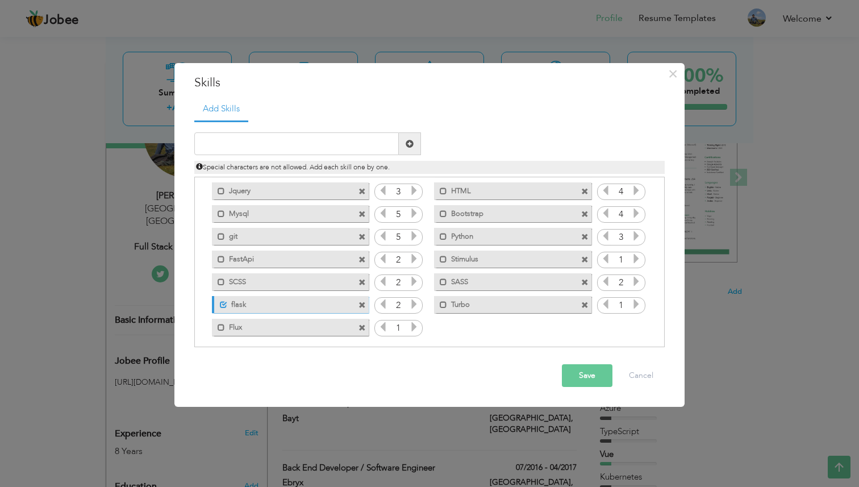
scroll to position [344, 0]
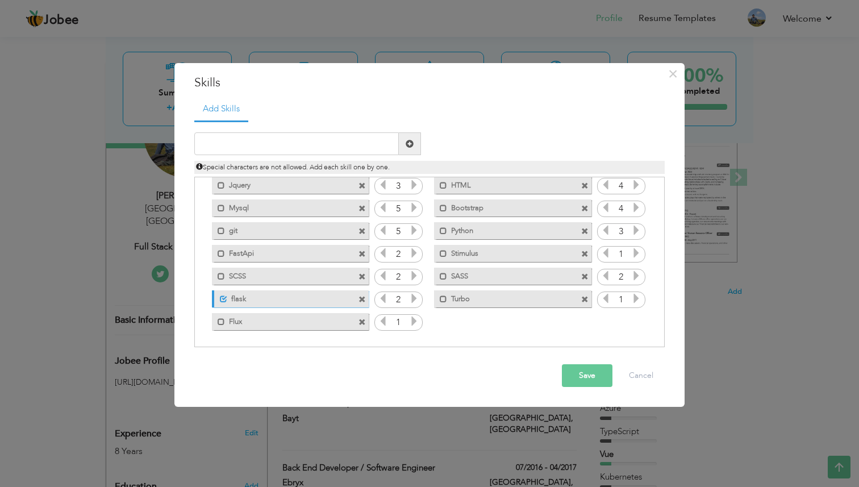
click at [580, 378] on button "Save" at bounding box center [587, 375] width 51 height 23
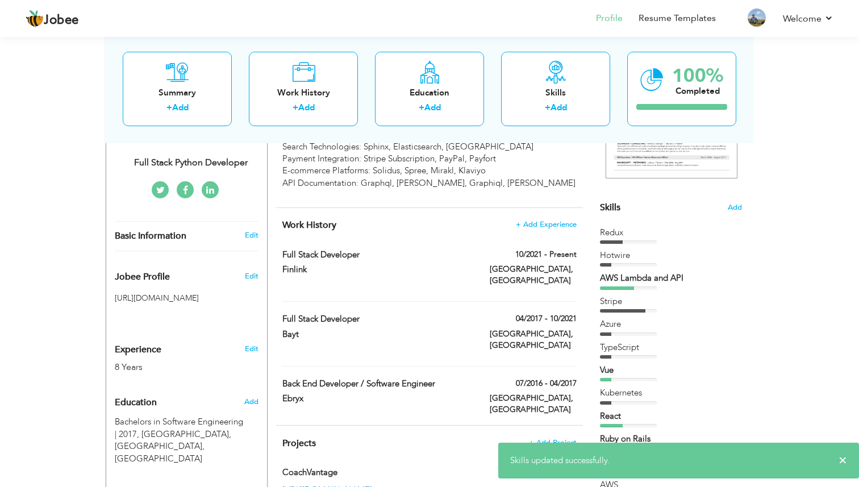
scroll to position [232, 0]
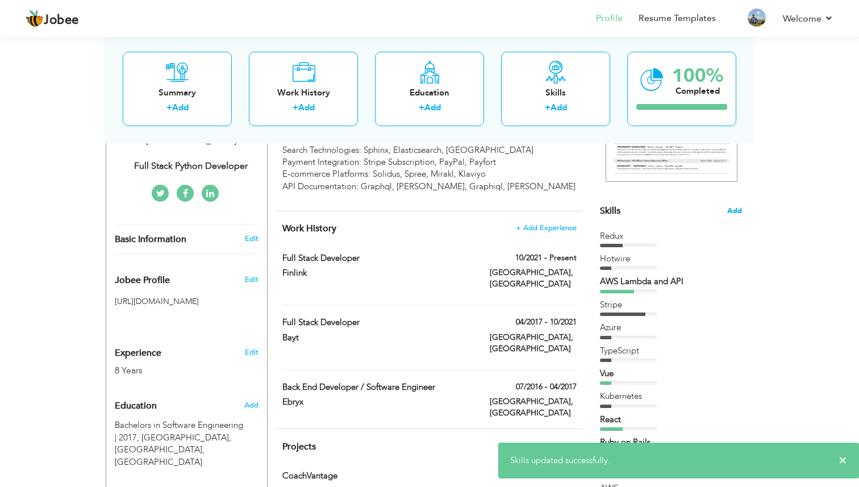
click at [730, 210] on span "Add" at bounding box center [734, 211] width 15 height 11
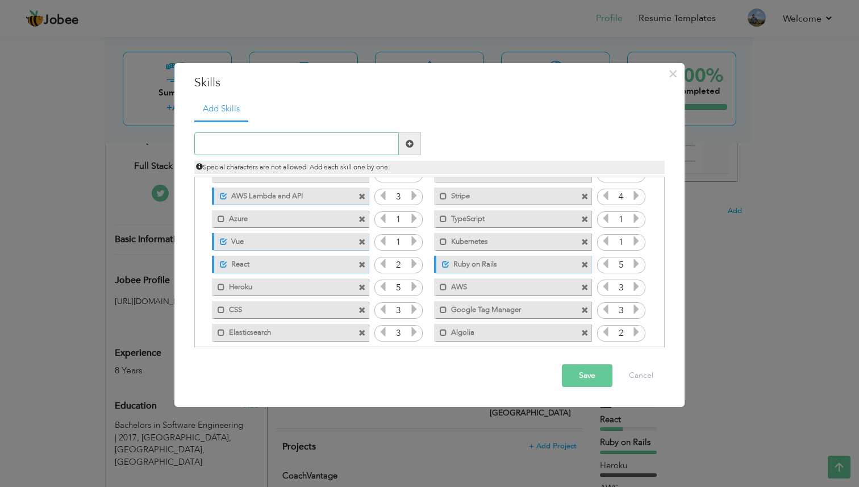
scroll to position [36, 0]
click at [221, 242] on span at bounding box center [223, 242] width 7 height 7
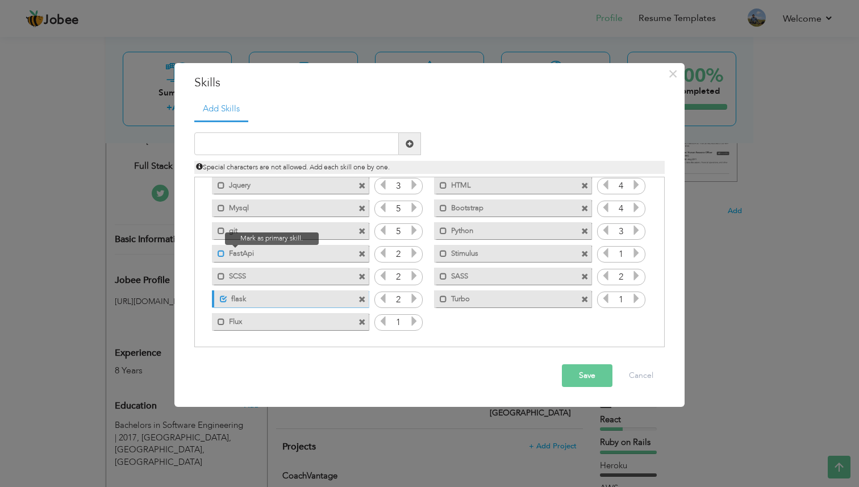
click at [218, 252] on span at bounding box center [221, 253] width 7 height 7
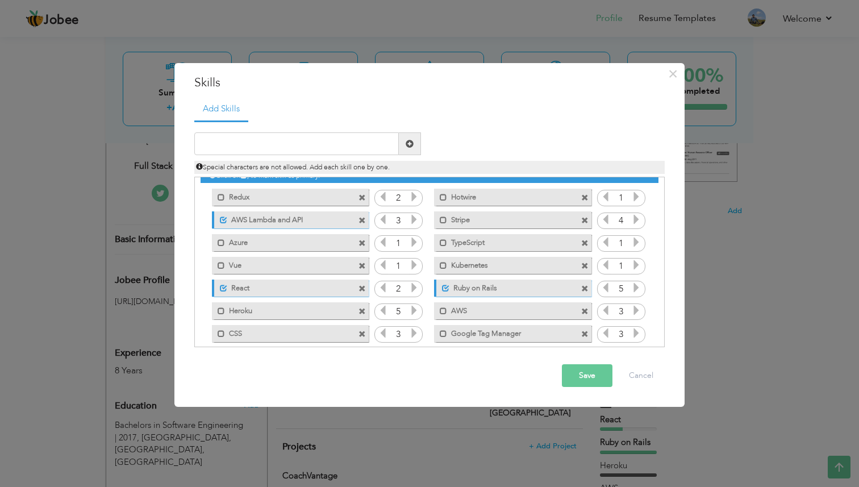
scroll to position [0, 0]
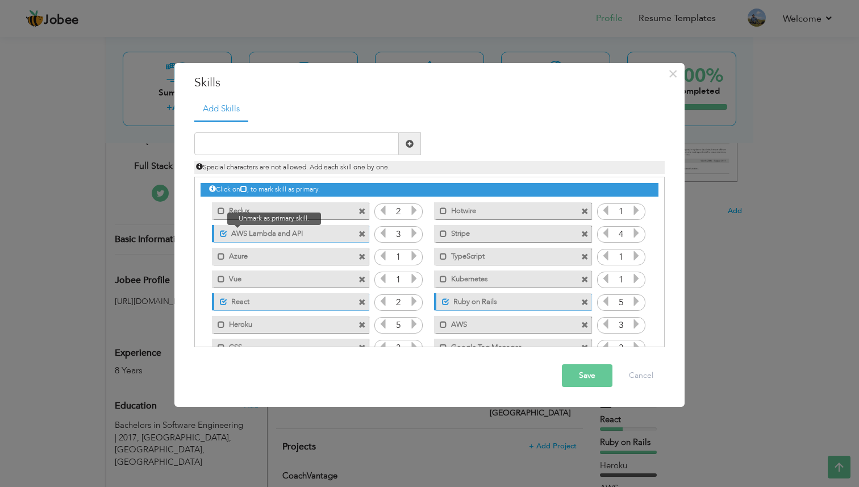
click at [223, 231] on span at bounding box center [223, 233] width 7 height 7
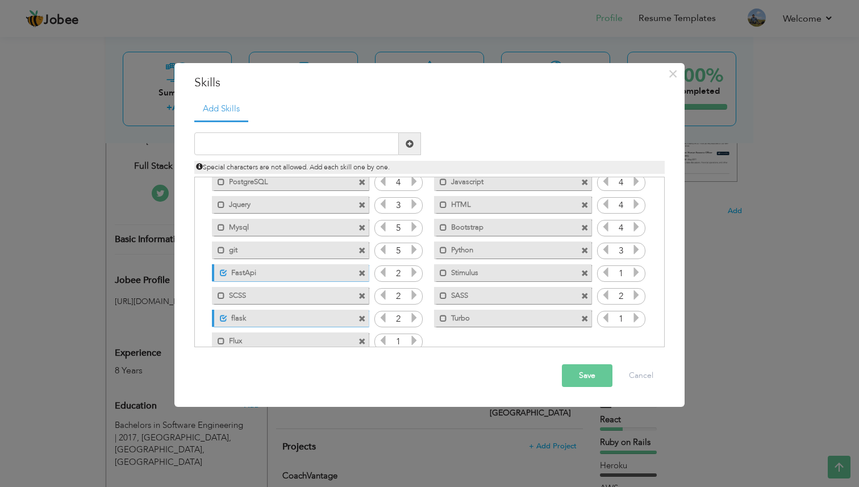
scroll to position [344, 0]
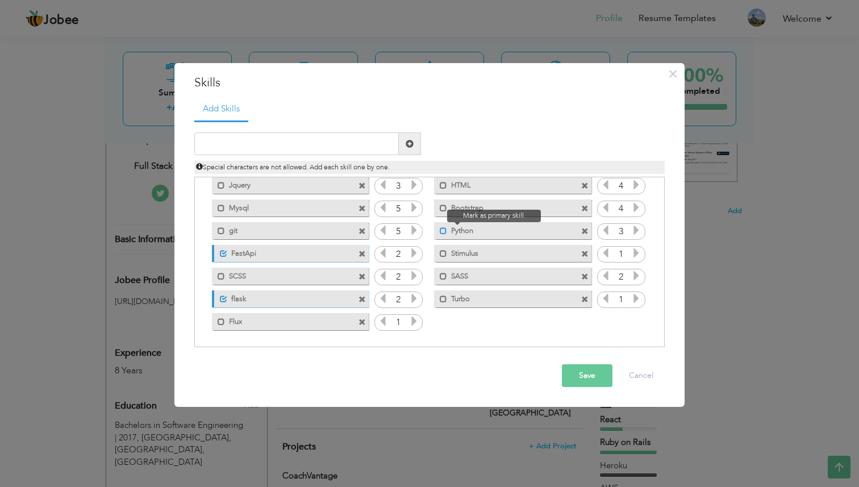
click at [443, 230] on span at bounding box center [443, 230] width 7 height 7
click at [576, 371] on button "Save" at bounding box center [587, 375] width 51 height 23
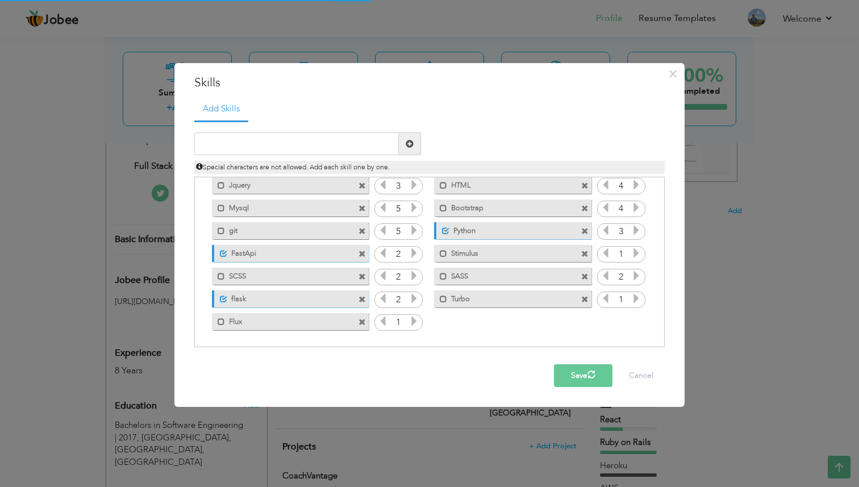
scroll to position [0, 0]
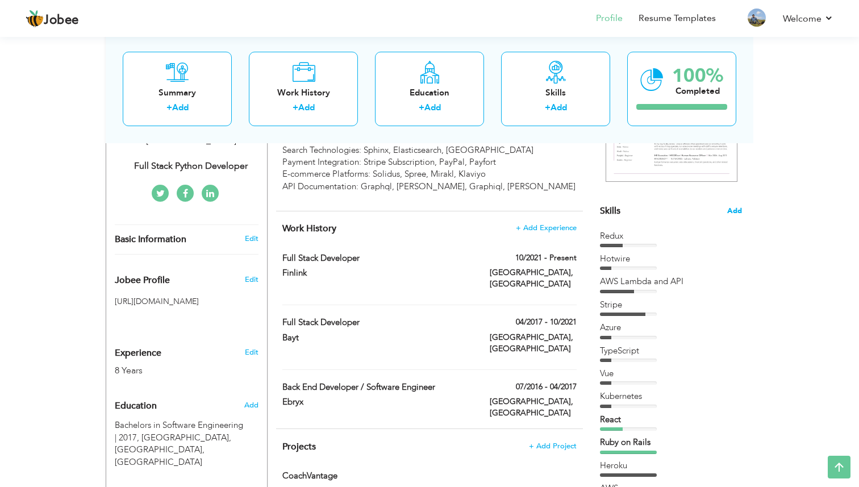
click at [737, 208] on span "Add" at bounding box center [734, 211] width 15 height 11
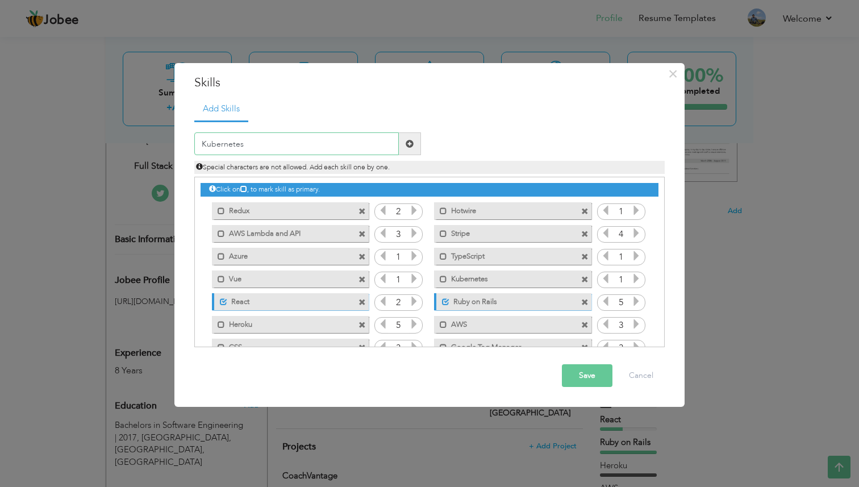
type input "Kubernetes"
click at [415, 144] on span at bounding box center [410, 143] width 22 height 23
click at [631, 379] on button "Cancel" at bounding box center [641, 375] width 47 height 23
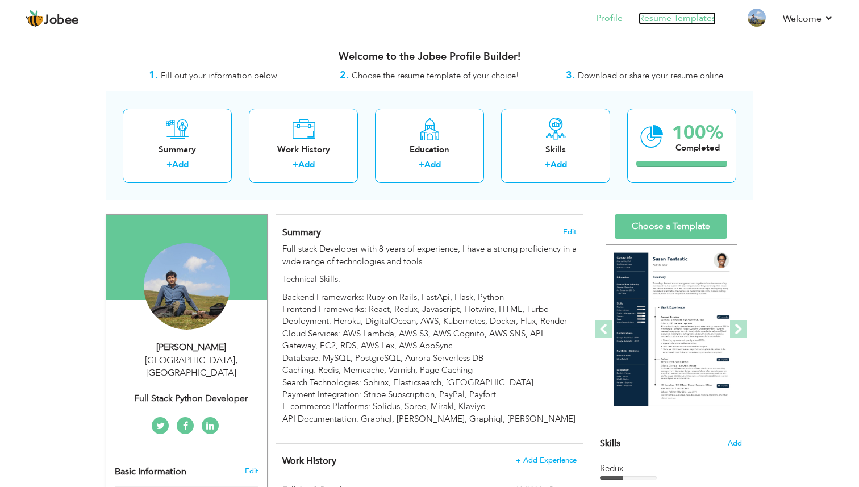
click at [661, 18] on link "Resume Templates" at bounding box center [677, 18] width 77 height 13
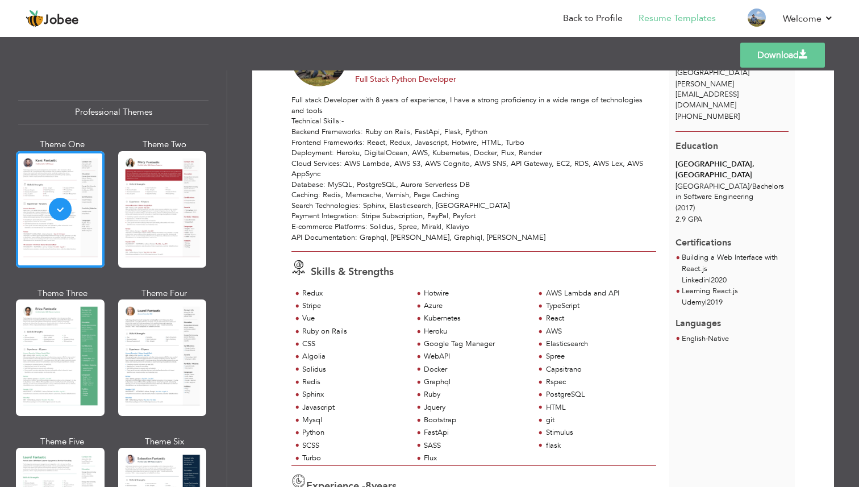
scroll to position [139, 0]
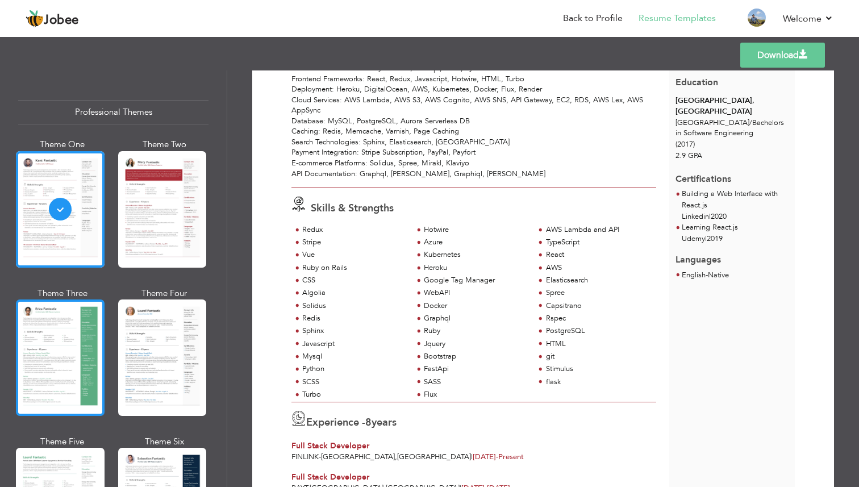
click at [49, 308] on div at bounding box center [60, 358] width 89 height 117
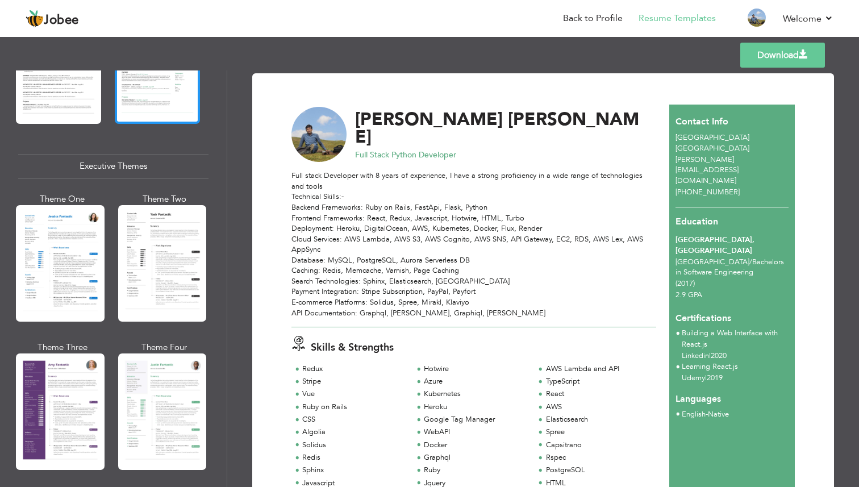
scroll to position [834, 0]
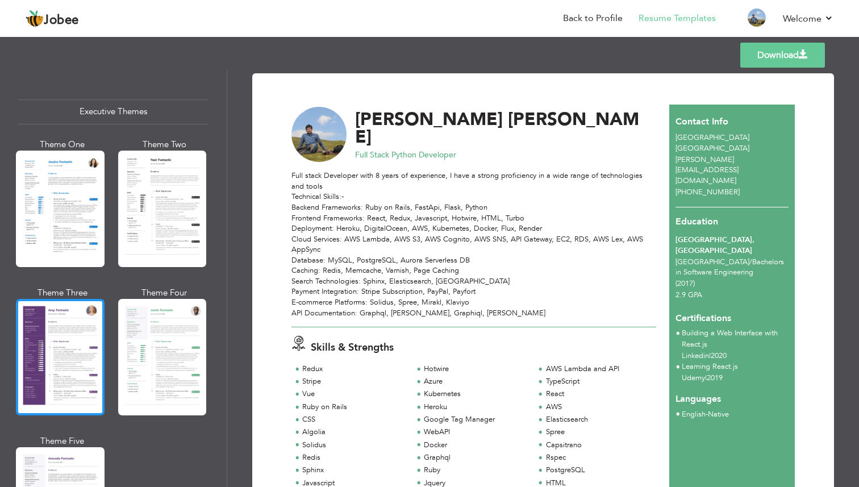
click at [88, 348] on div at bounding box center [60, 357] width 89 height 117
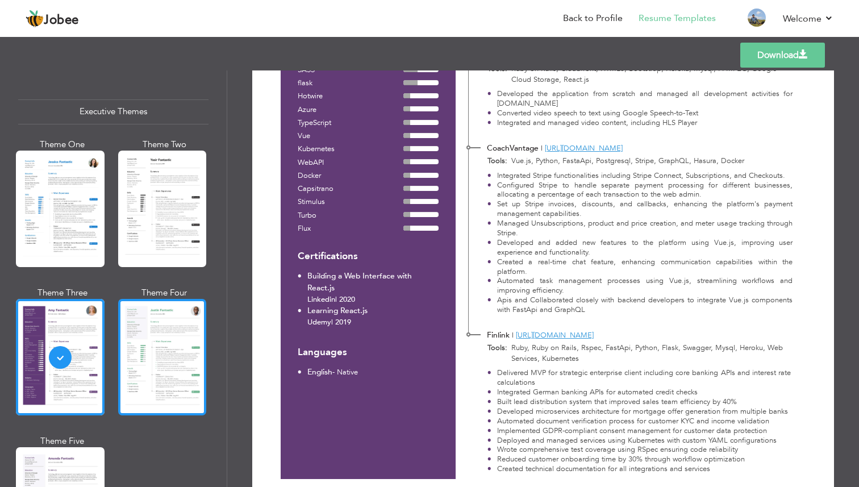
scroll to position [657, 0]
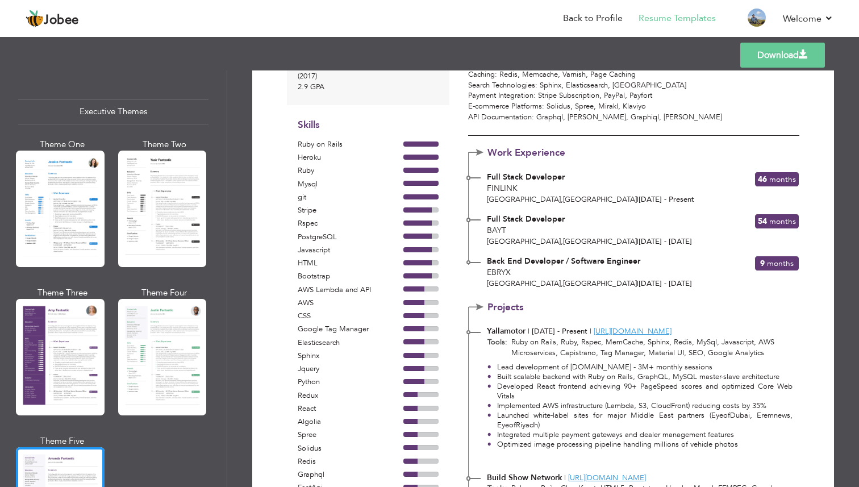
scroll to position [0, 0]
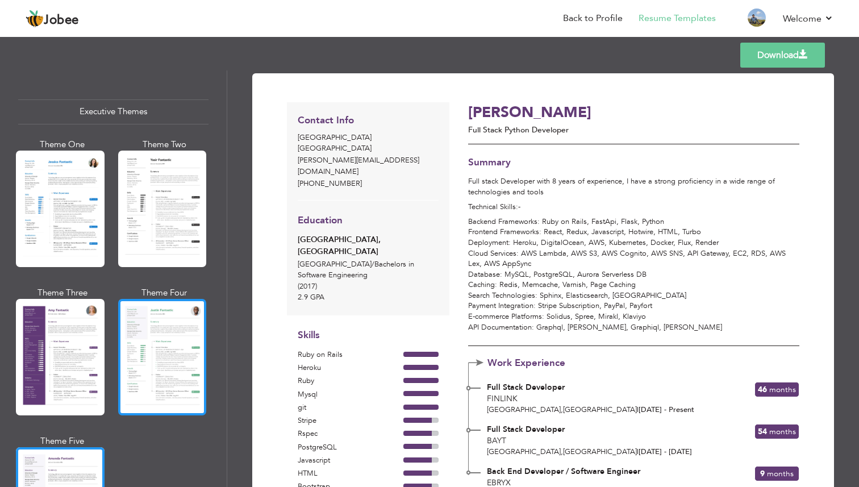
click at [159, 348] on div at bounding box center [162, 357] width 89 height 117
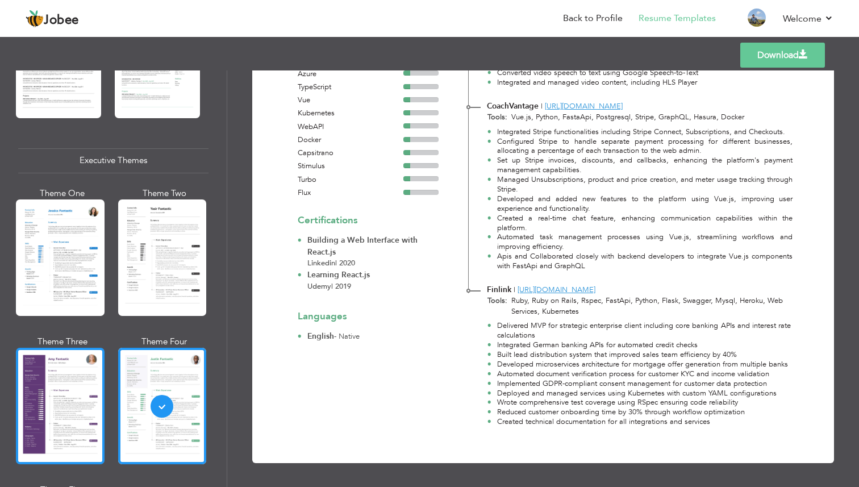
scroll to position [786, 0]
click at [45, 377] on div at bounding box center [60, 405] width 89 height 117
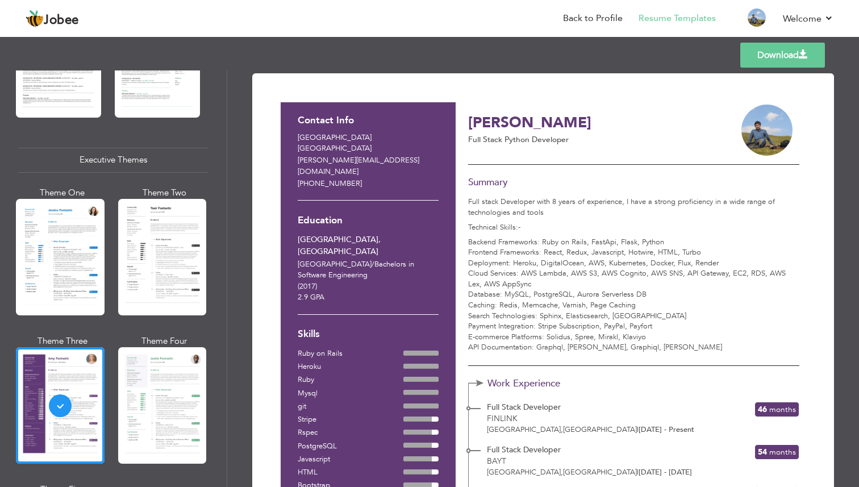
click at [766, 49] on link "Download" at bounding box center [783, 55] width 85 height 25
